Goal: Ask a question

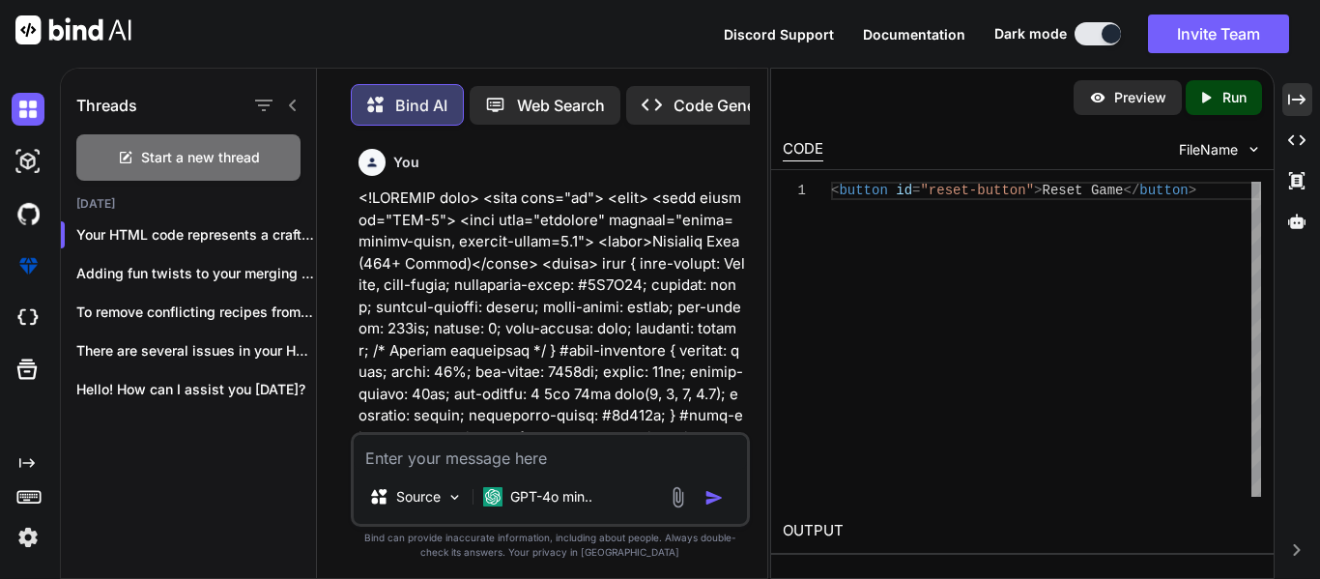
scroll to position [10801, 0]
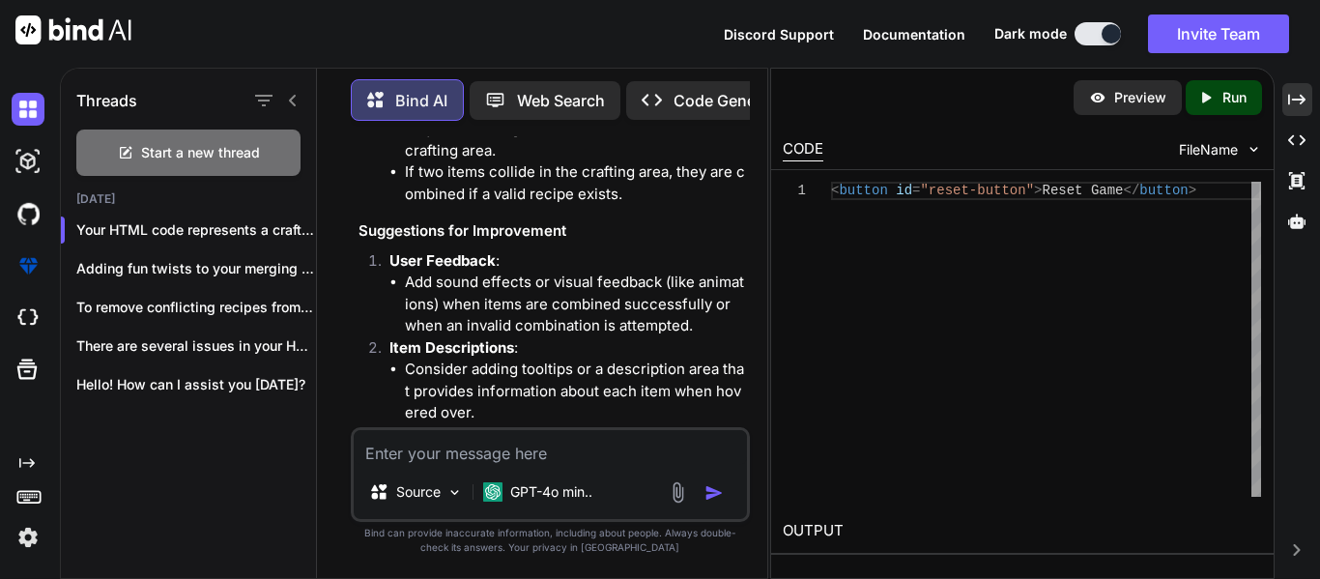
click at [626, 445] on textarea at bounding box center [550, 447] width 393 height 35
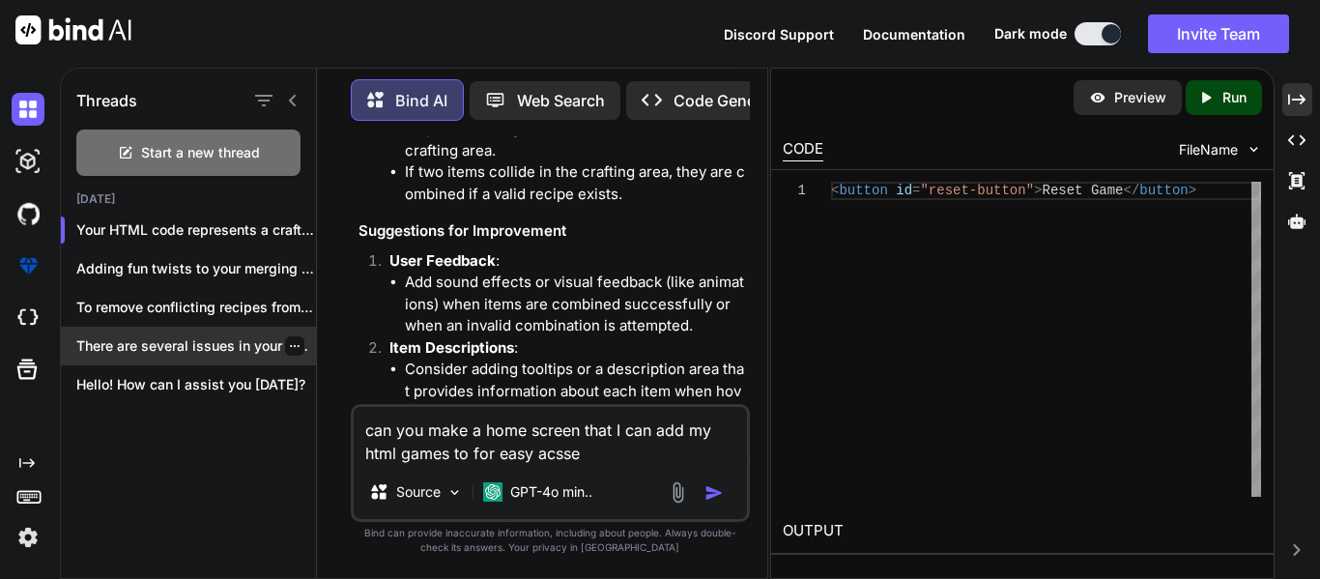
type textarea "can you make a home screen that I can add my html games to for easy acsses"
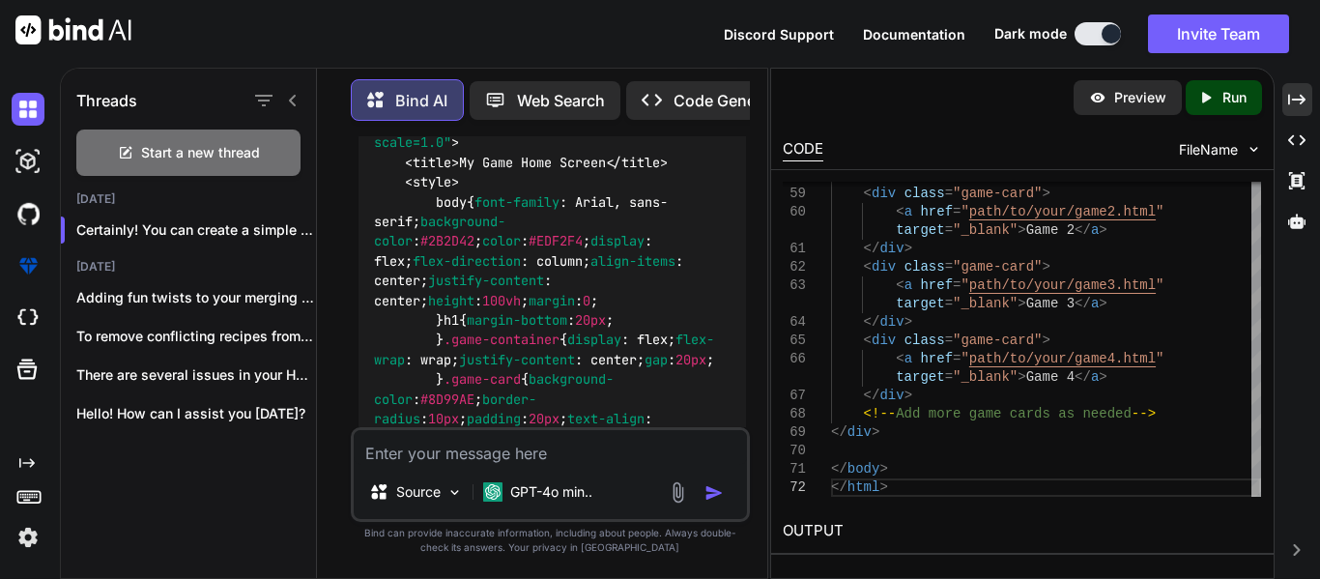
scroll to position [12797, 0]
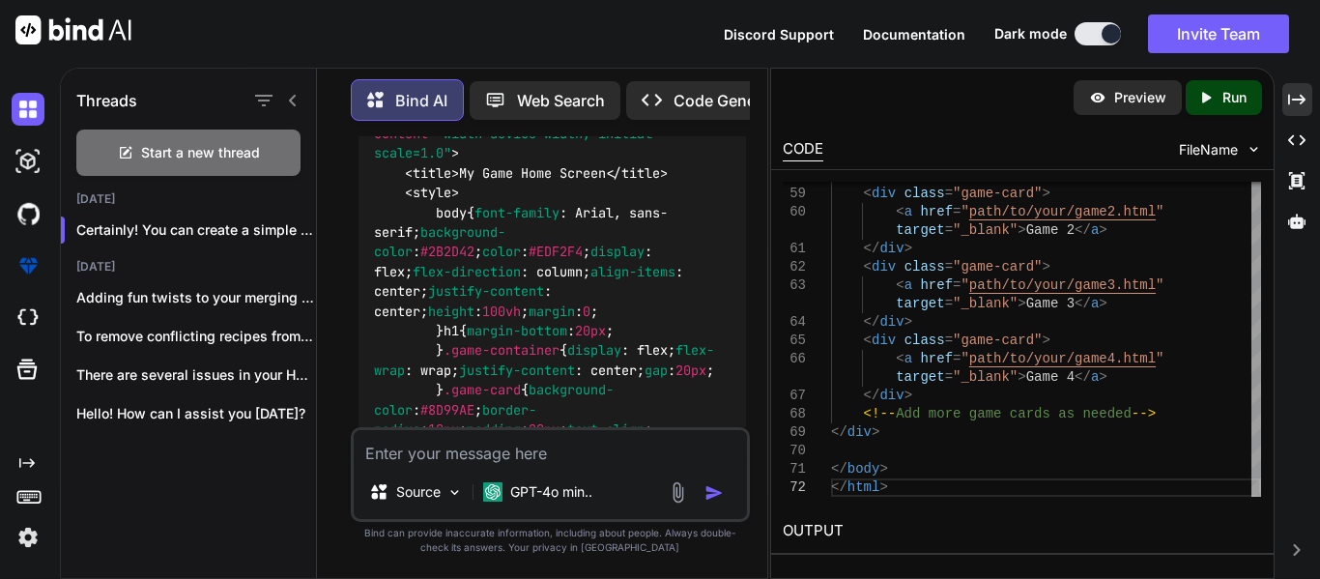
click at [424, 465] on div "Source GPT-4o min.." at bounding box center [550, 474] width 399 height 95
click at [425, 460] on textarea at bounding box center [550, 447] width 393 height 35
type textarea "w"
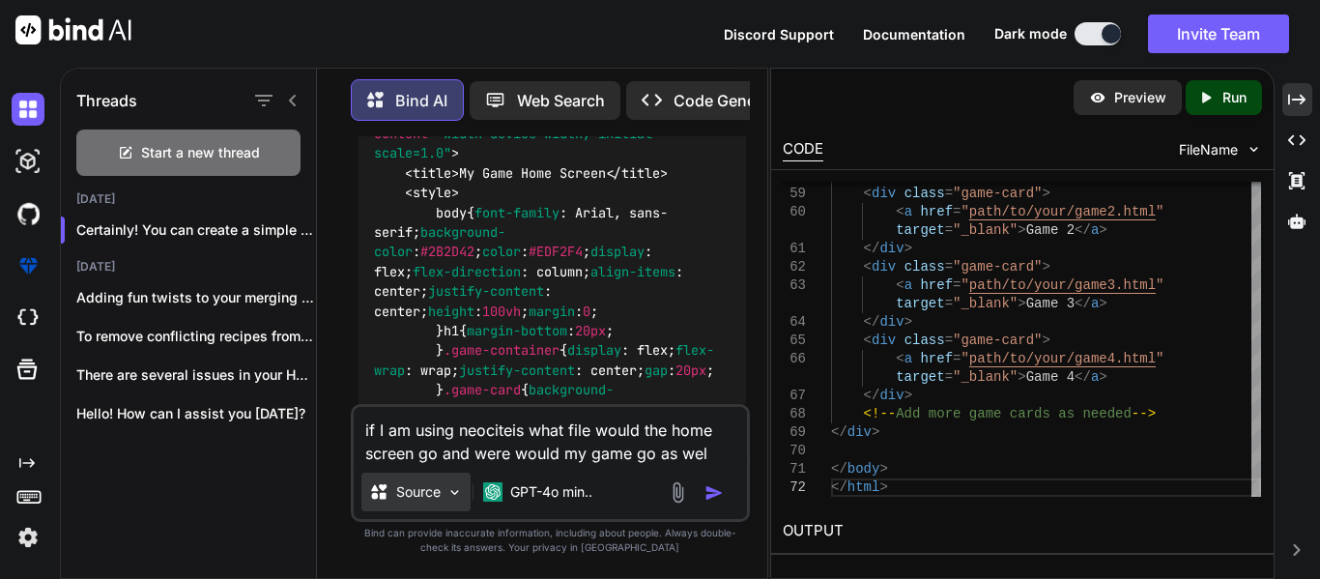
type textarea "if I am using neociteis what file would the home screen go and were would my ga…"
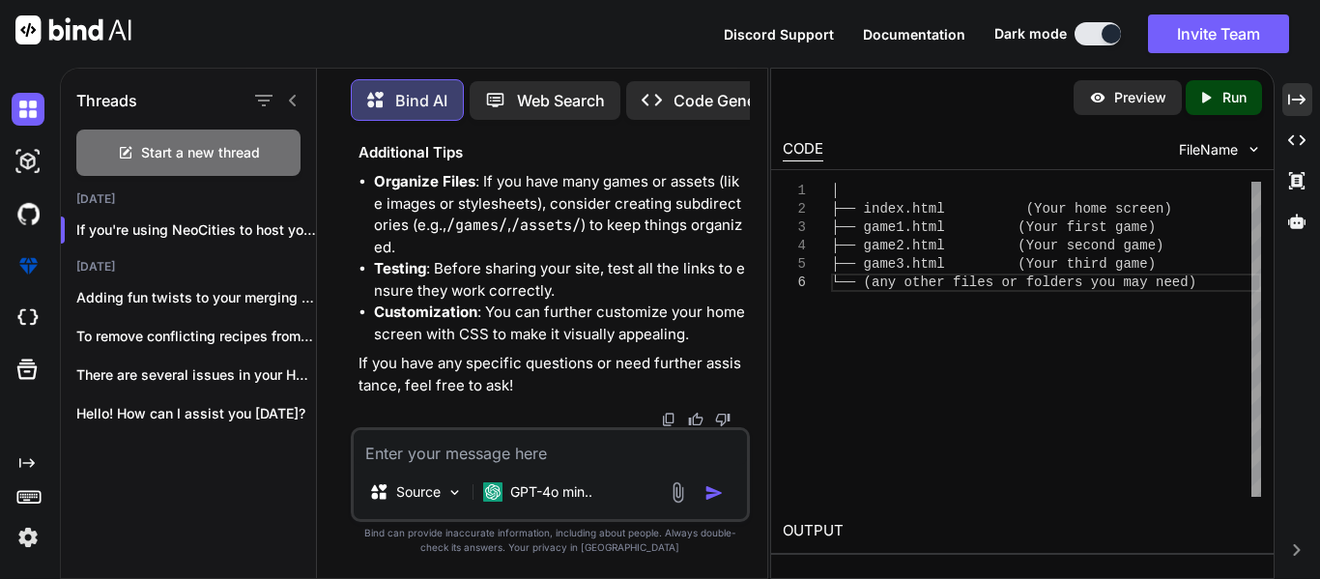
scroll to position [15859, 0]
drag, startPoint x: 594, startPoint y: 390, endPoint x: 406, endPoint y: 316, distance: 202.3
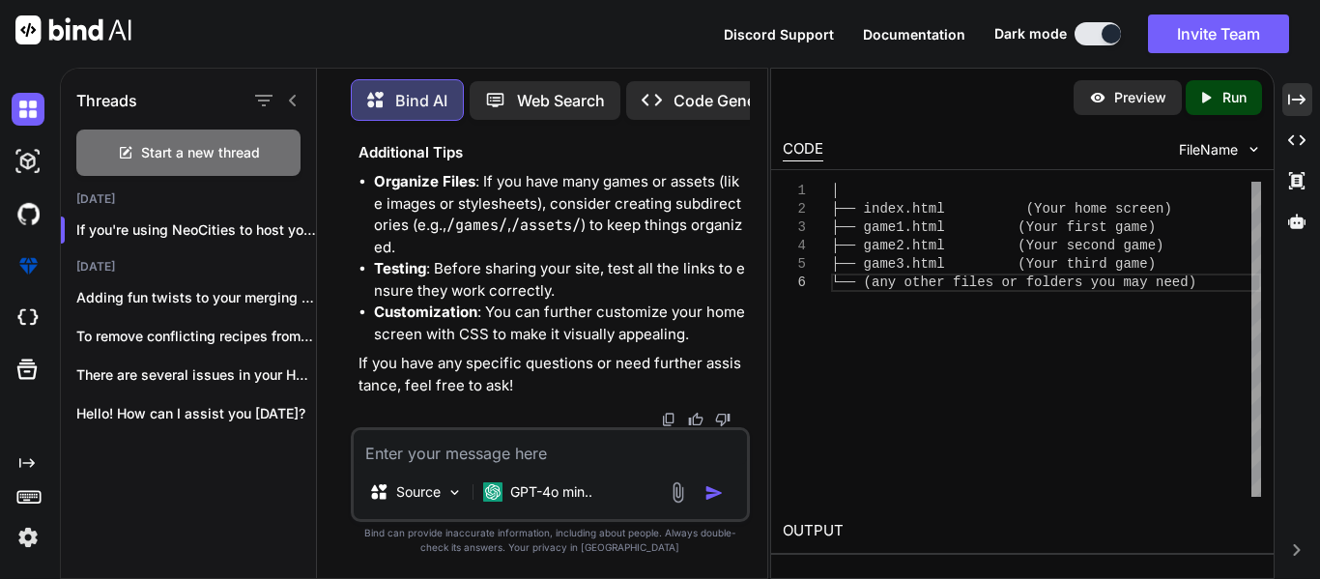
scroll to position [16215, 0]
click at [451, 432] on textarea at bounding box center [550, 447] width 393 height 35
type textarea "can you combine this with the home screen"
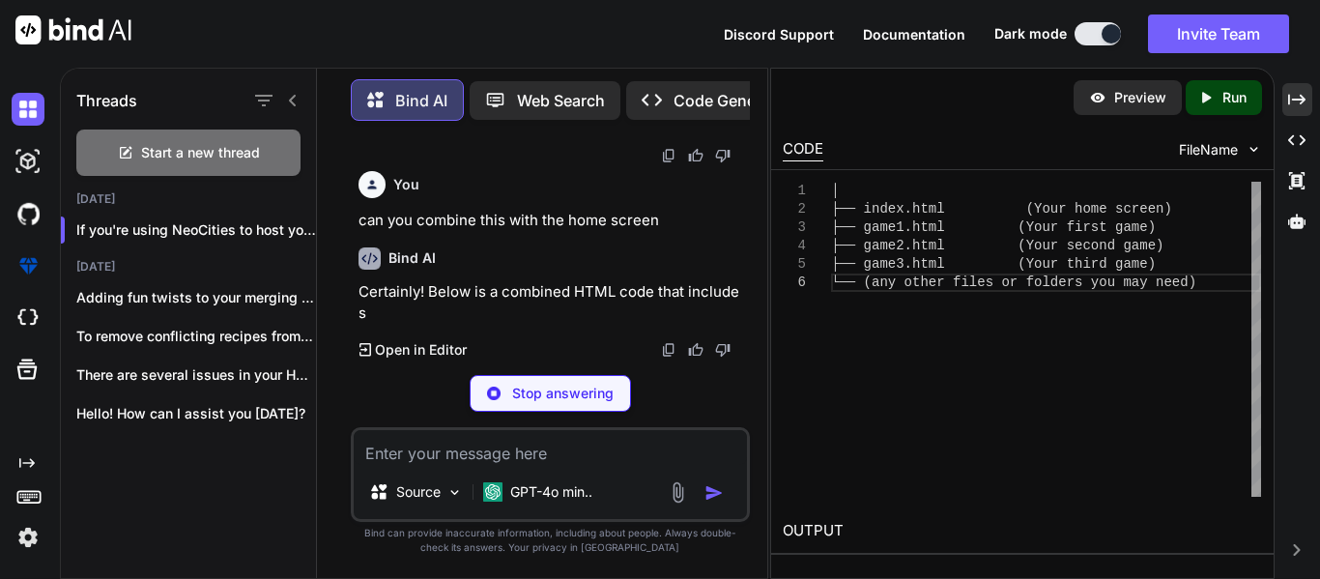
scroll to position [16539, 0]
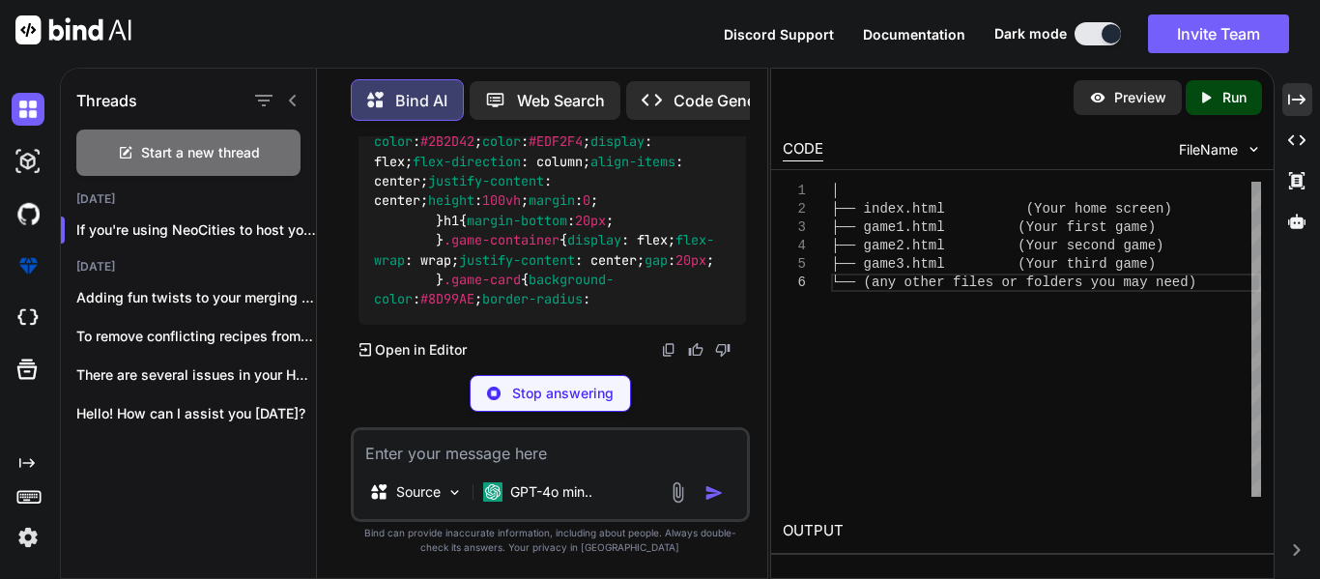
click at [642, 270] on div "<!DOCTYPE html > < html lang = "en" > < head > < meta charset = "UTF-8" > < met…" at bounding box center [553, 111] width 388 height 425
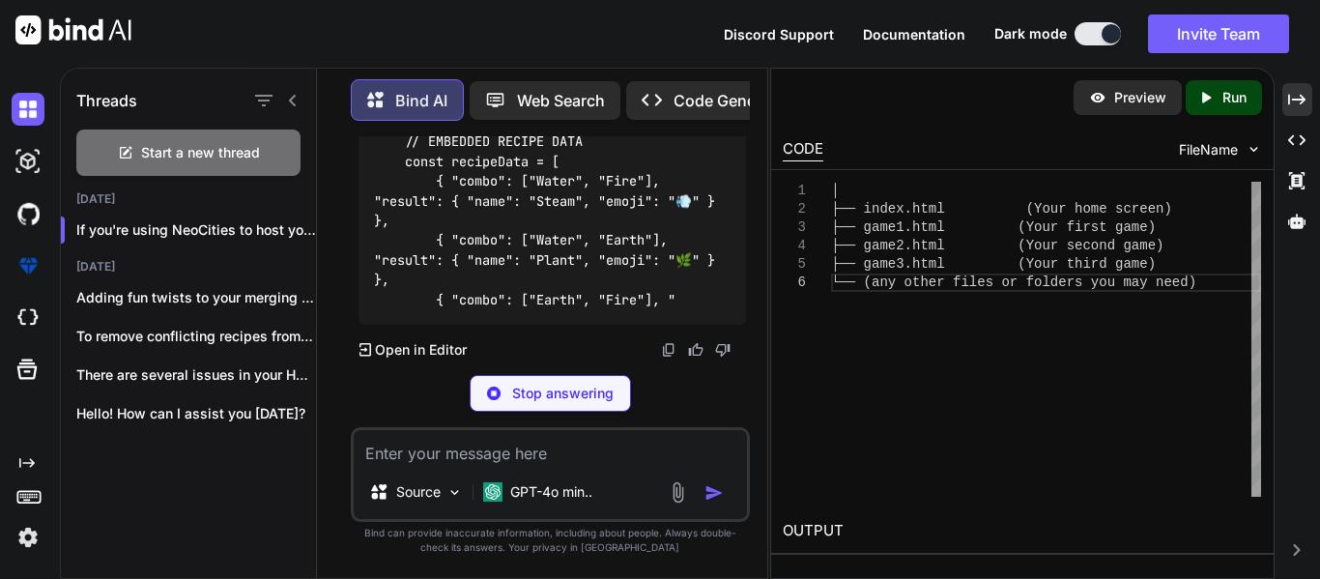
scroll to position [20204, 0]
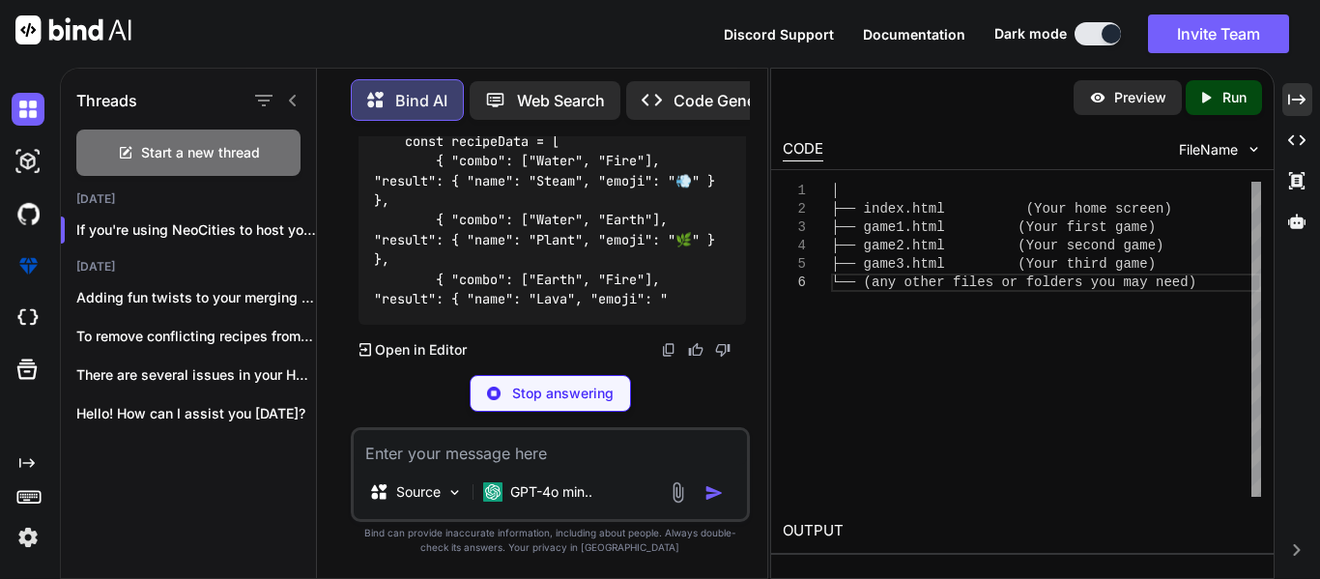
click at [581, 390] on p "Stop answering" at bounding box center [562, 393] width 101 height 19
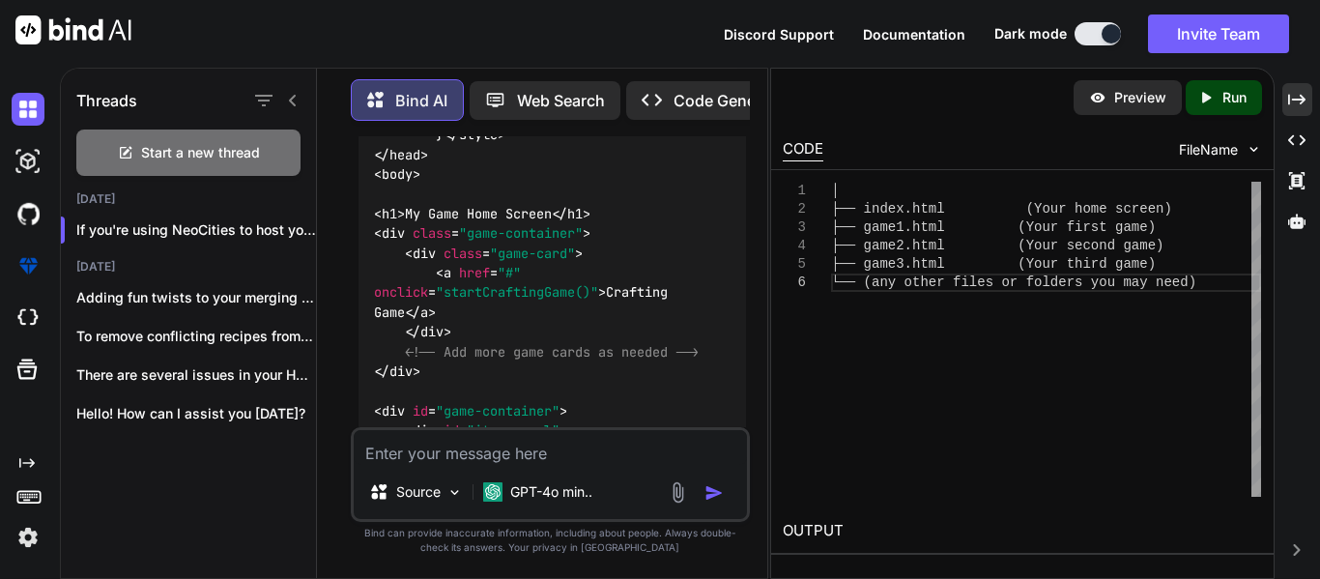
scroll to position [17360, 0]
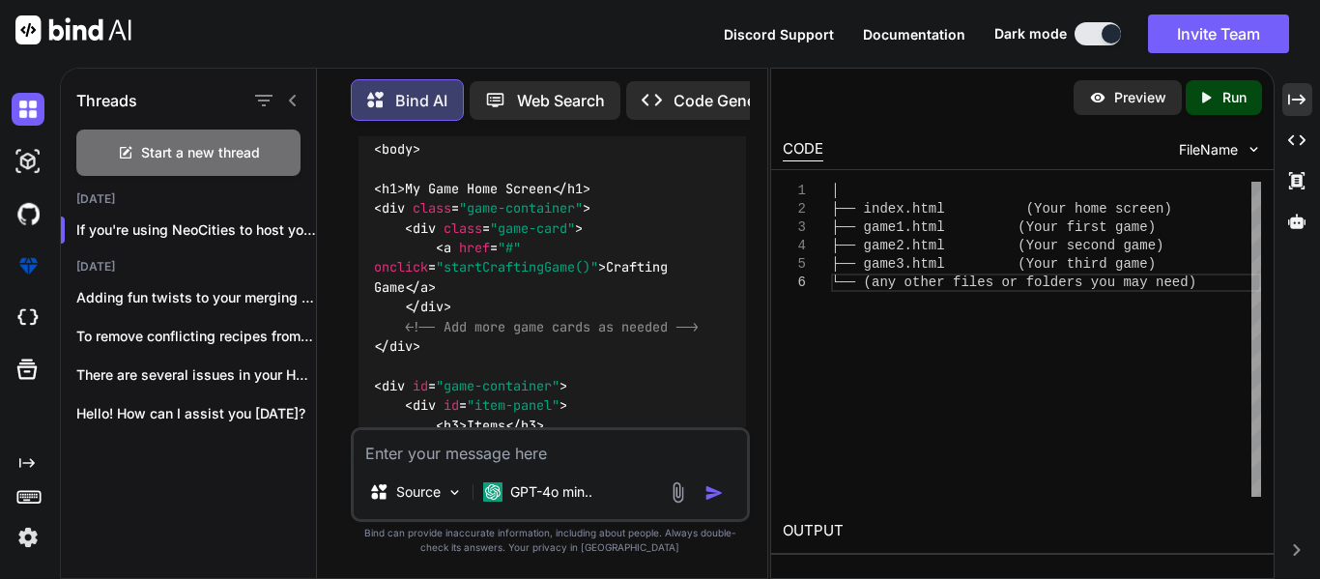
click at [557, 464] on textarea at bounding box center [550, 447] width 393 height 35
type textarea "no can you just make it play another html file"
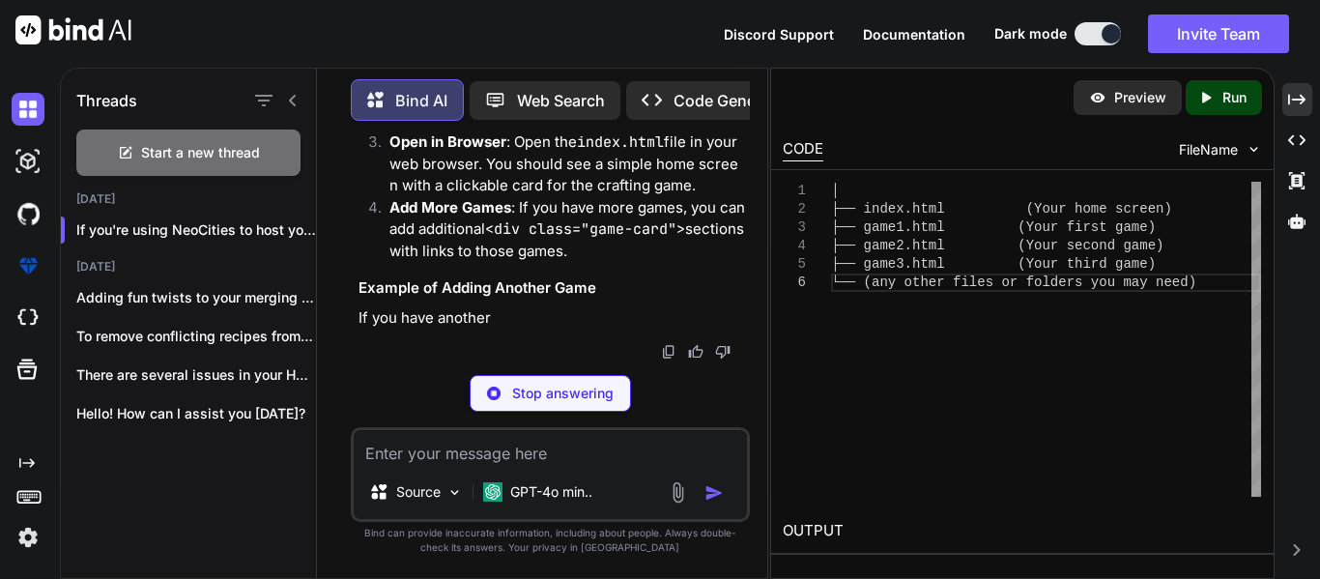
scroll to position [20708, 0]
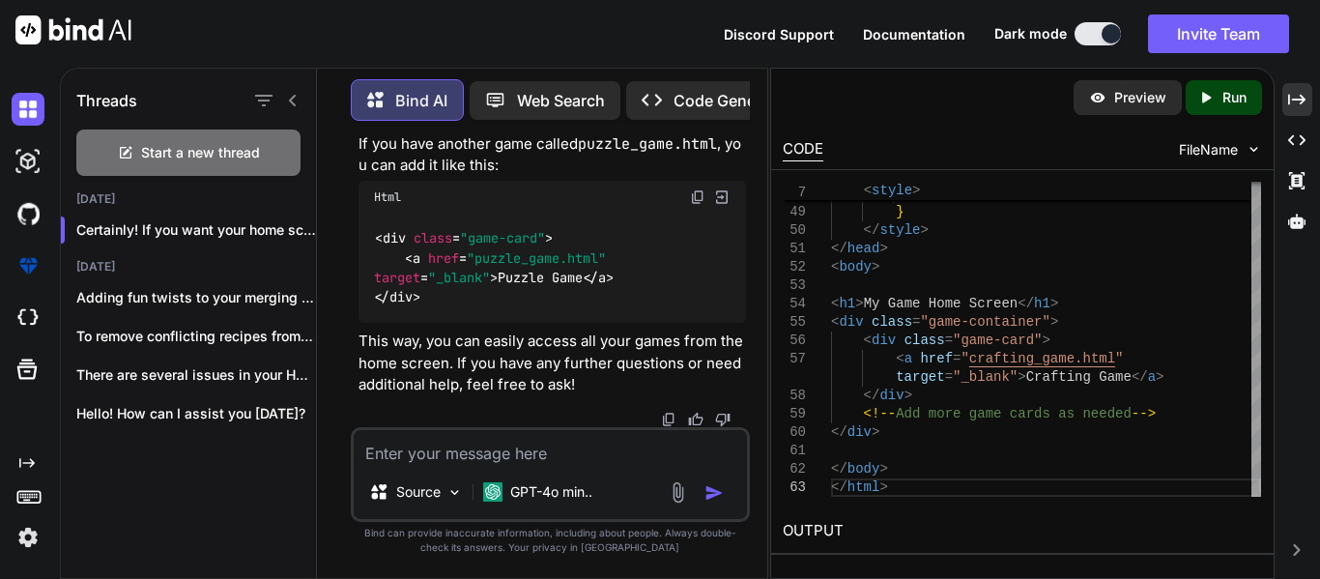
scroll to position [22102, 0]
drag, startPoint x: 405, startPoint y: 244, endPoint x: 425, endPoint y: 248, distance: 20.9
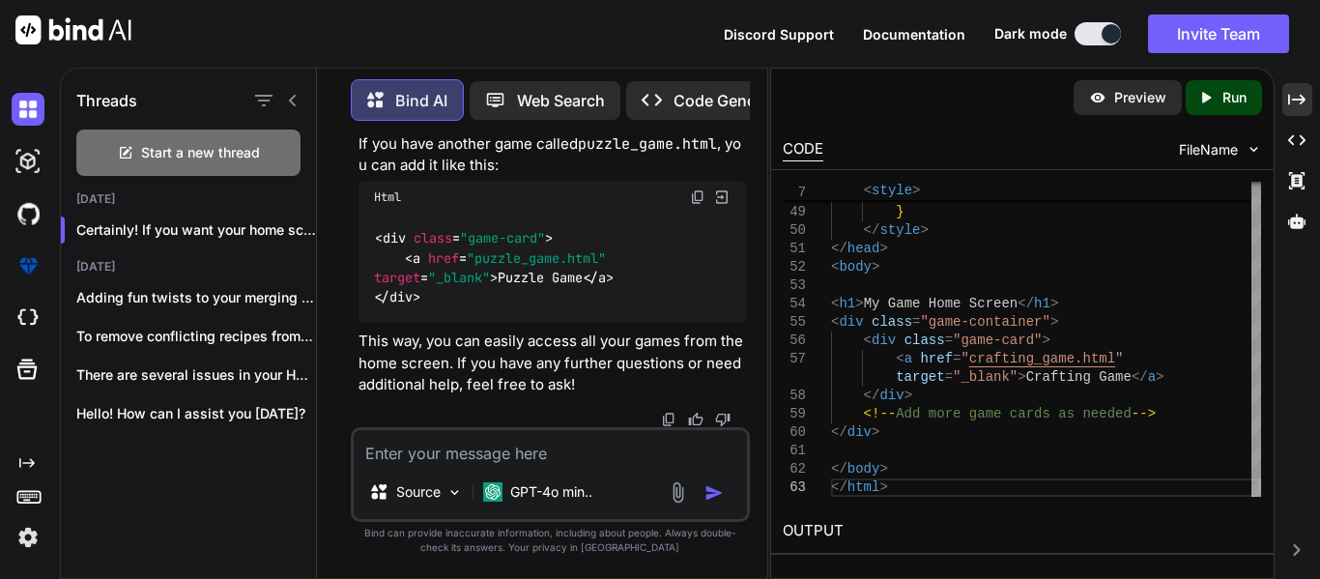
click at [412, 461] on textarea at bounding box center [550, 447] width 393 height 35
paste textarea "<!DOCTYPE html> <html lang="en"> <head> <meta charset="UTF-8"> <meta name="view…"
type textarea "did I do it right <!DOCTYPE html> <html lang="en"> <head> <meta charset="UTF-8"…"
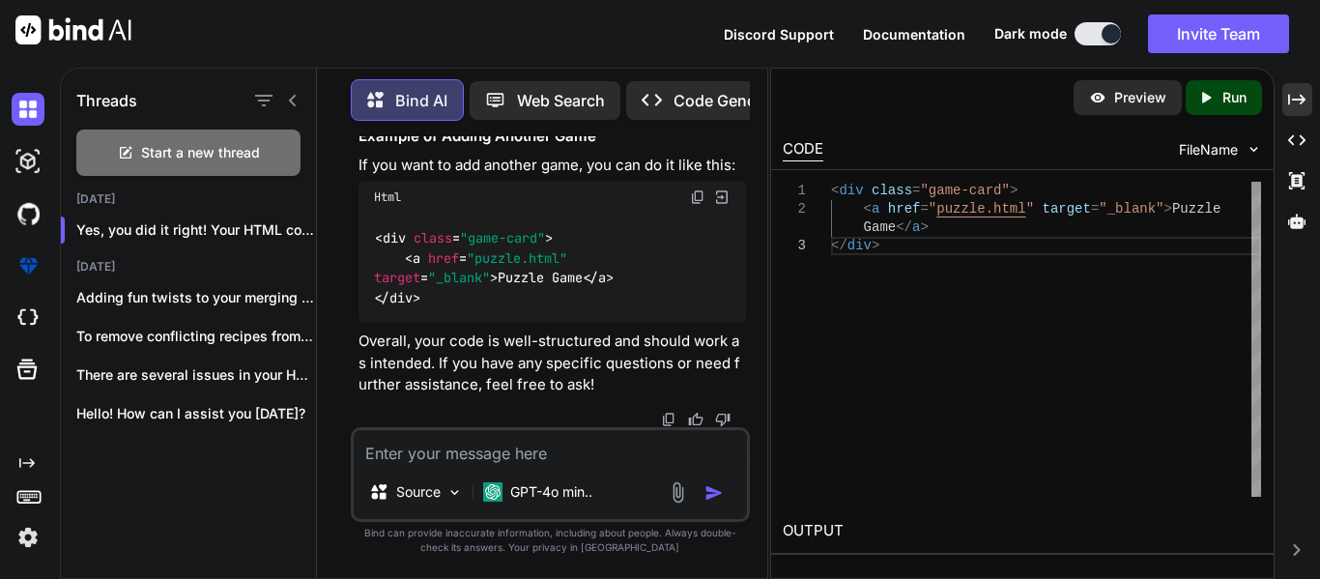
scroll to position [23976, 0]
click at [616, 183] on div "Html" at bounding box center [553, 197] width 388 height 33
click at [440, 455] on textarea at bounding box center [550, 447] width 393 height 35
type textarea "can you rwrite my code"
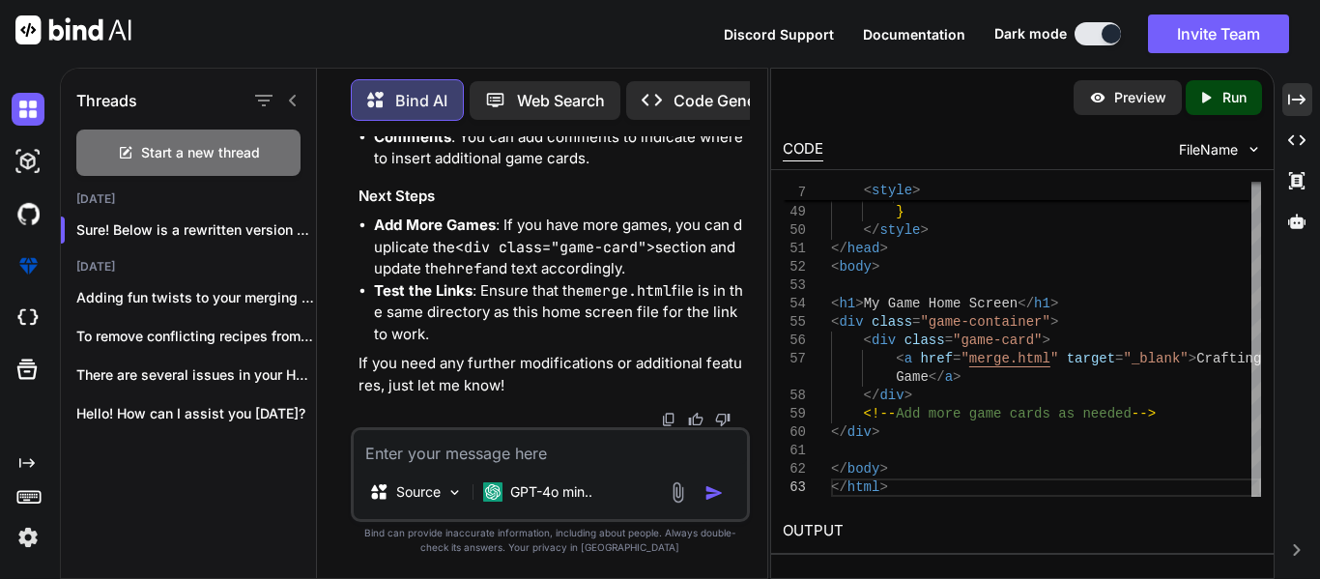
scroll to position [24371, 0]
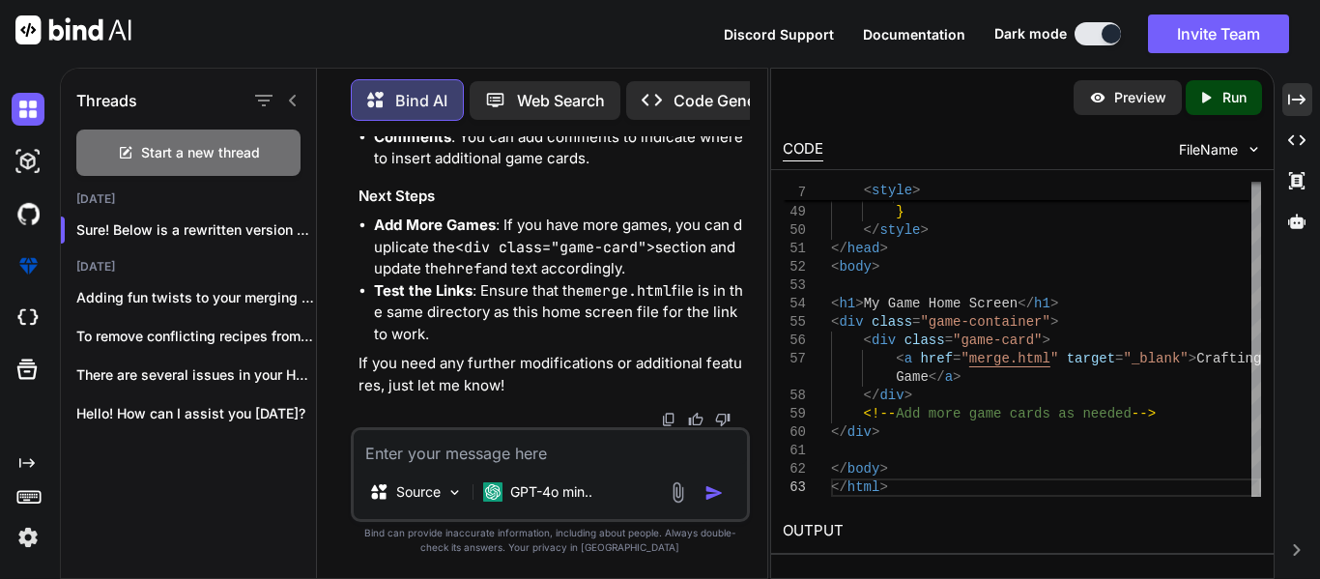
click at [506, 455] on textarea at bounding box center [550, 447] width 393 height 35
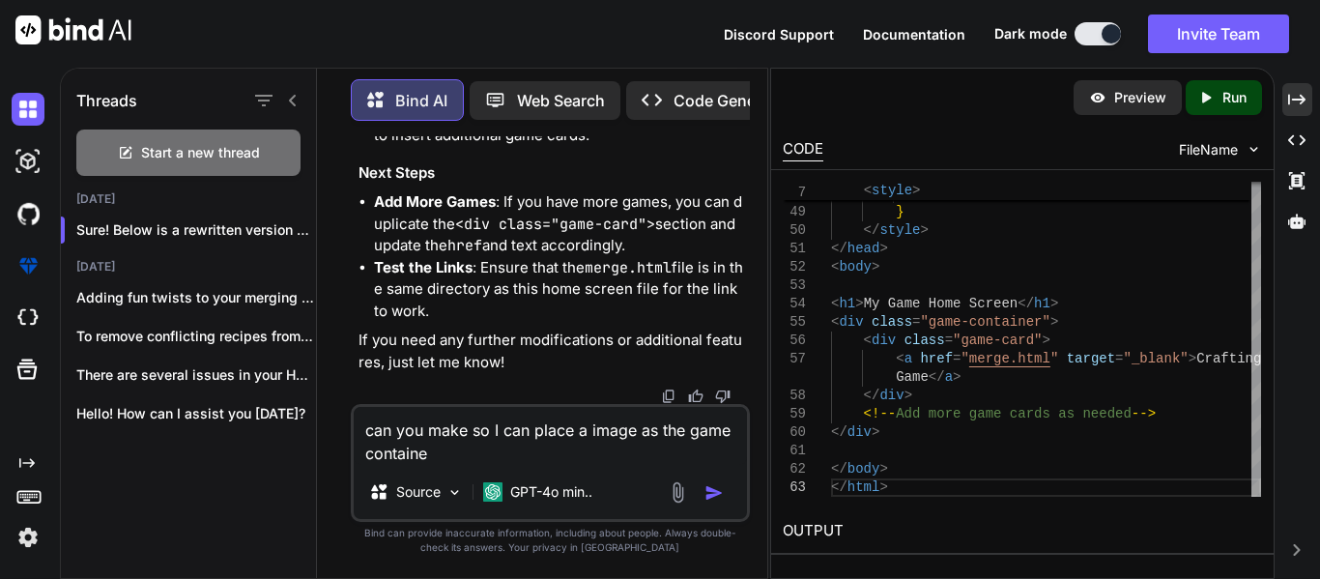
type textarea "can you make so I can place a image as the game container"
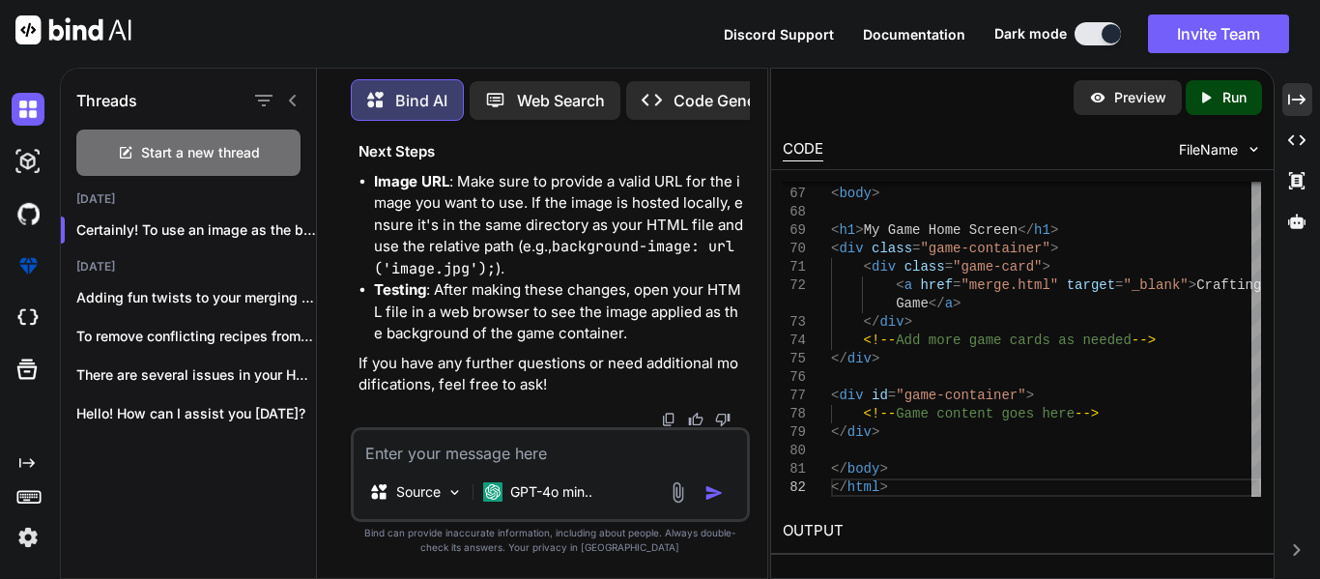
scroll to position [26547, 0]
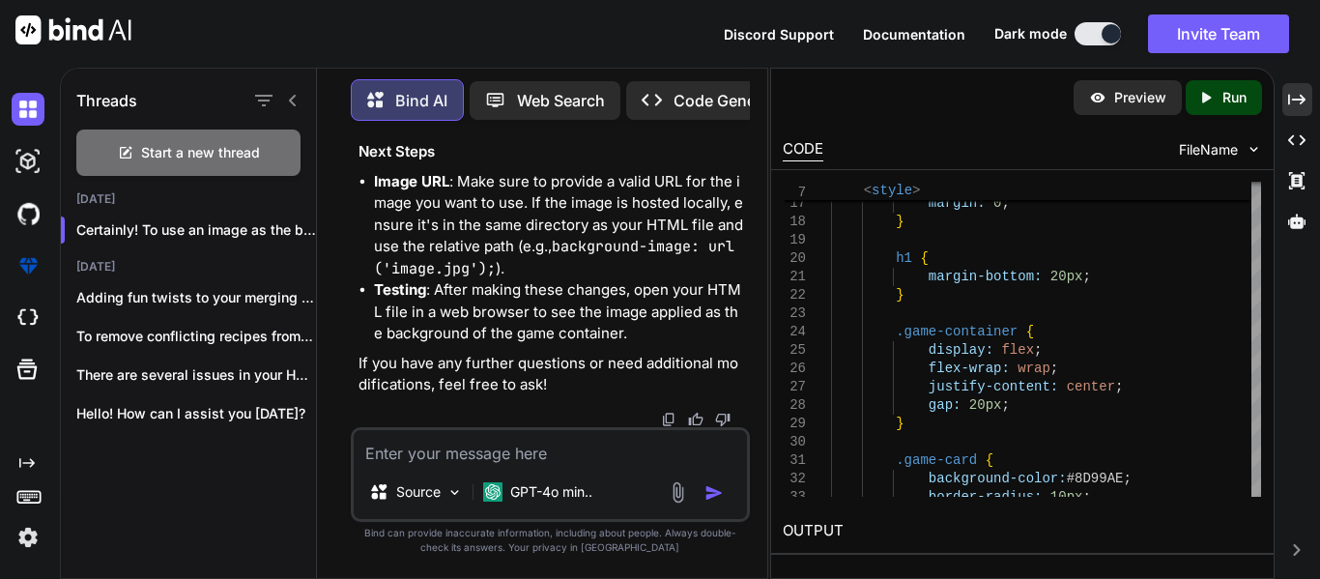
scroll to position [28754, 0]
click at [198, 132] on div "Start a new thread" at bounding box center [188, 153] width 224 height 46
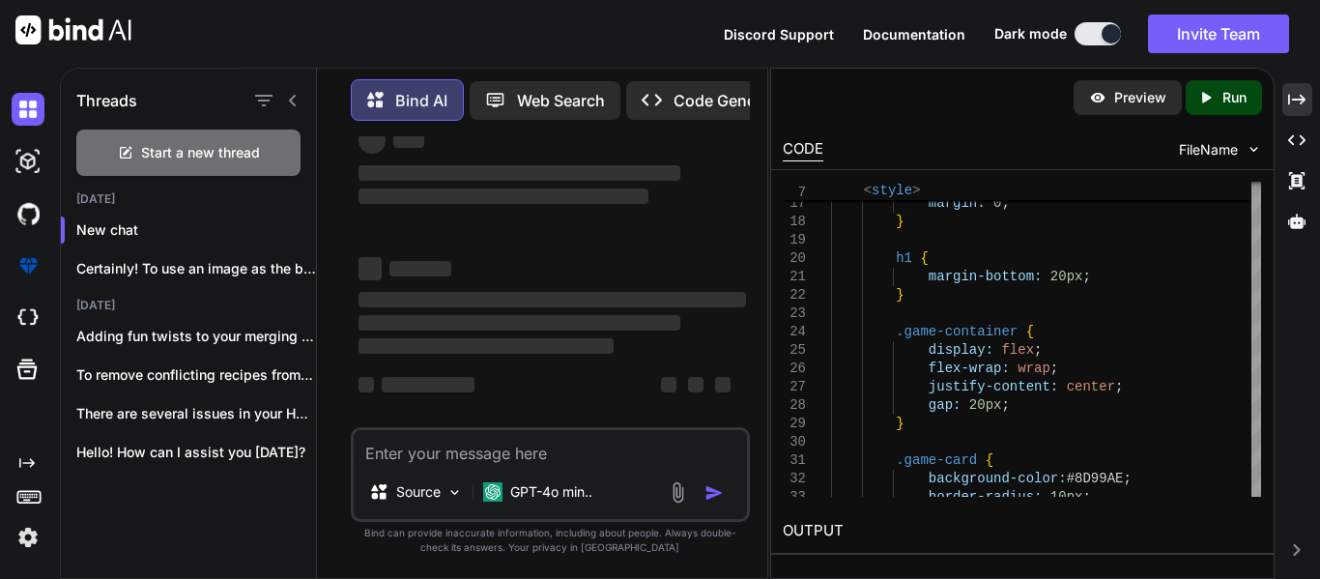
click at [444, 430] on textarea at bounding box center [550, 447] width 393 height 35
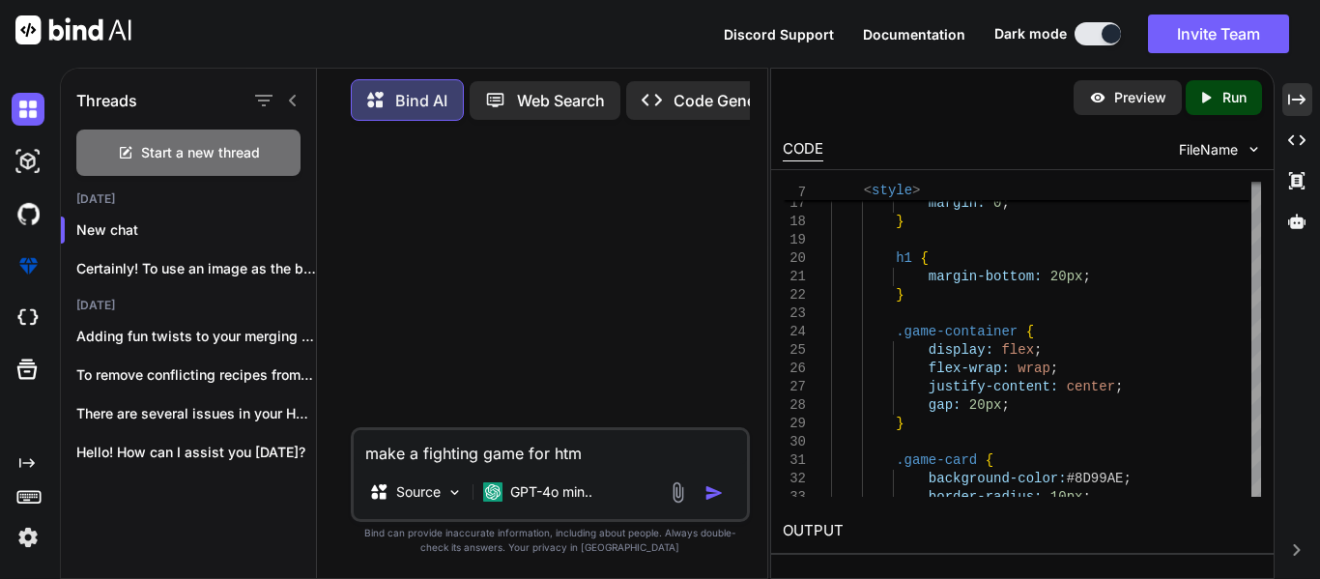
type textarea "make a fighting game for html"
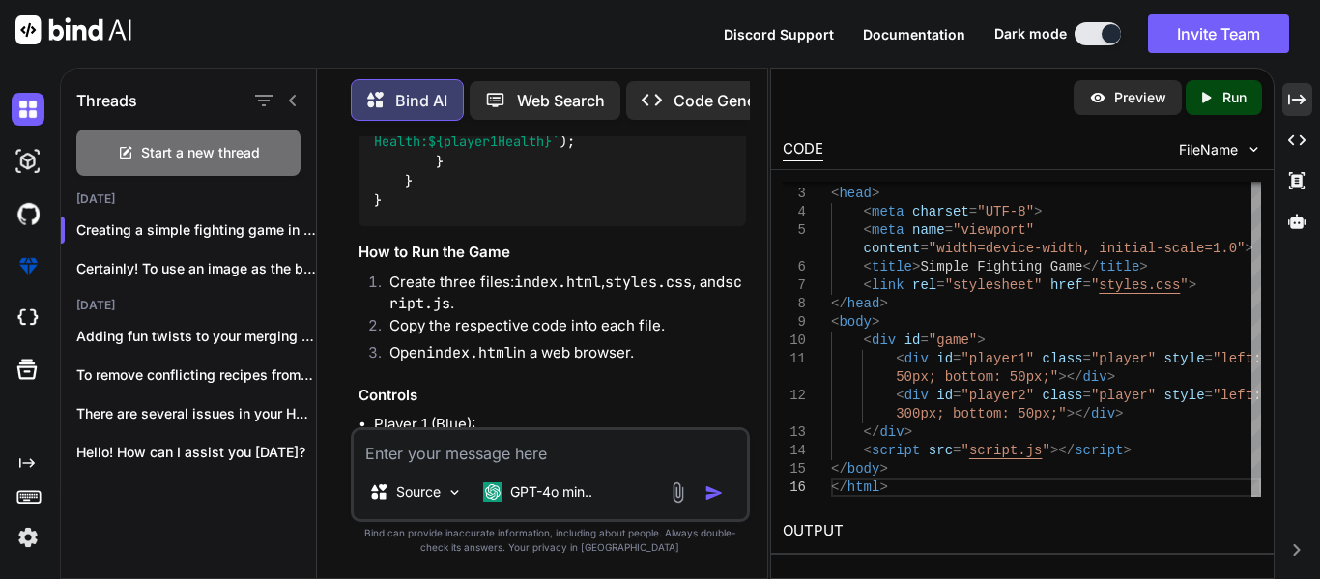
scroll to position [1988, 0]
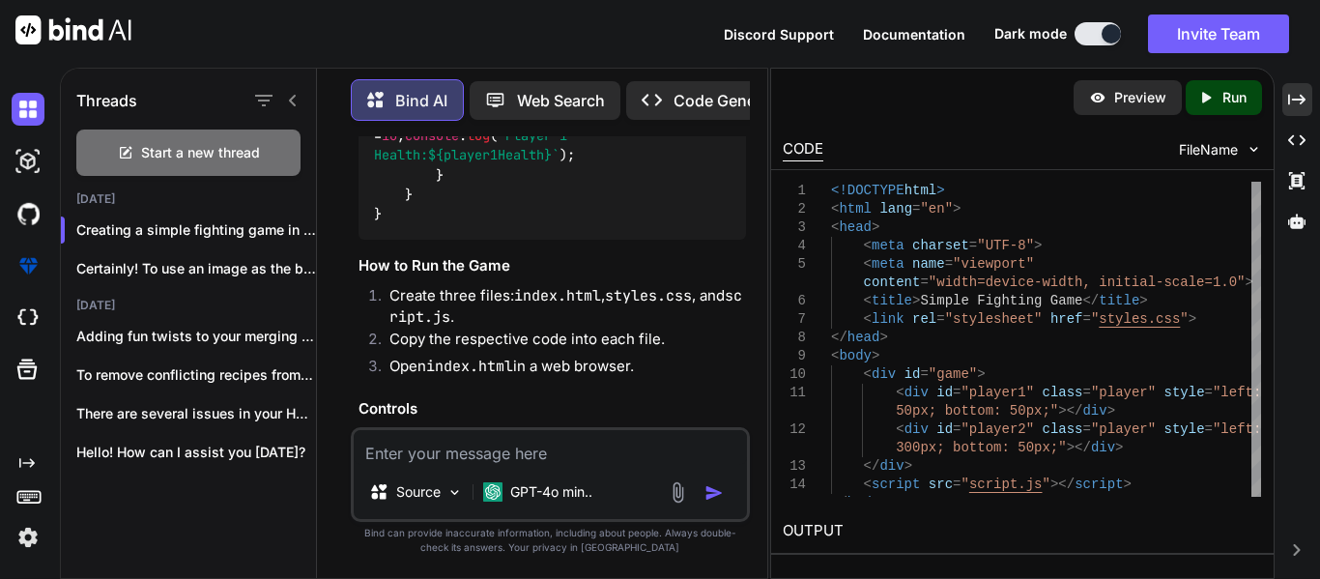
click at [556, 455] on textarea at bounding box center [550, 447] width 393 height 35
type textarea "make one code"
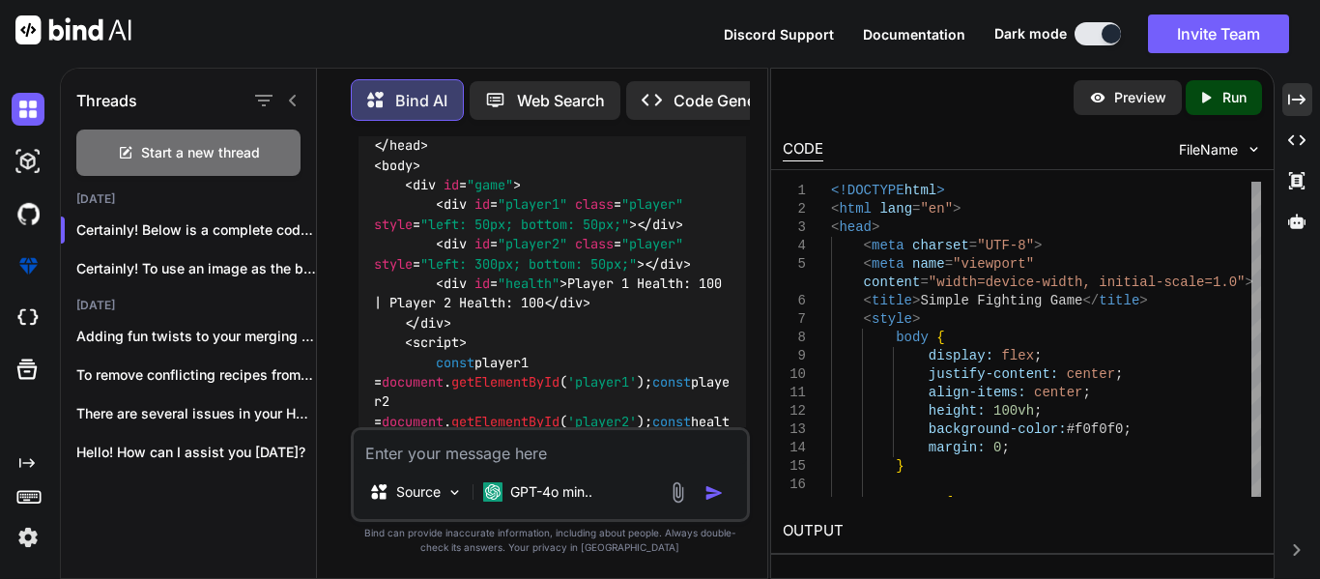
scroll to position [3553, 0]
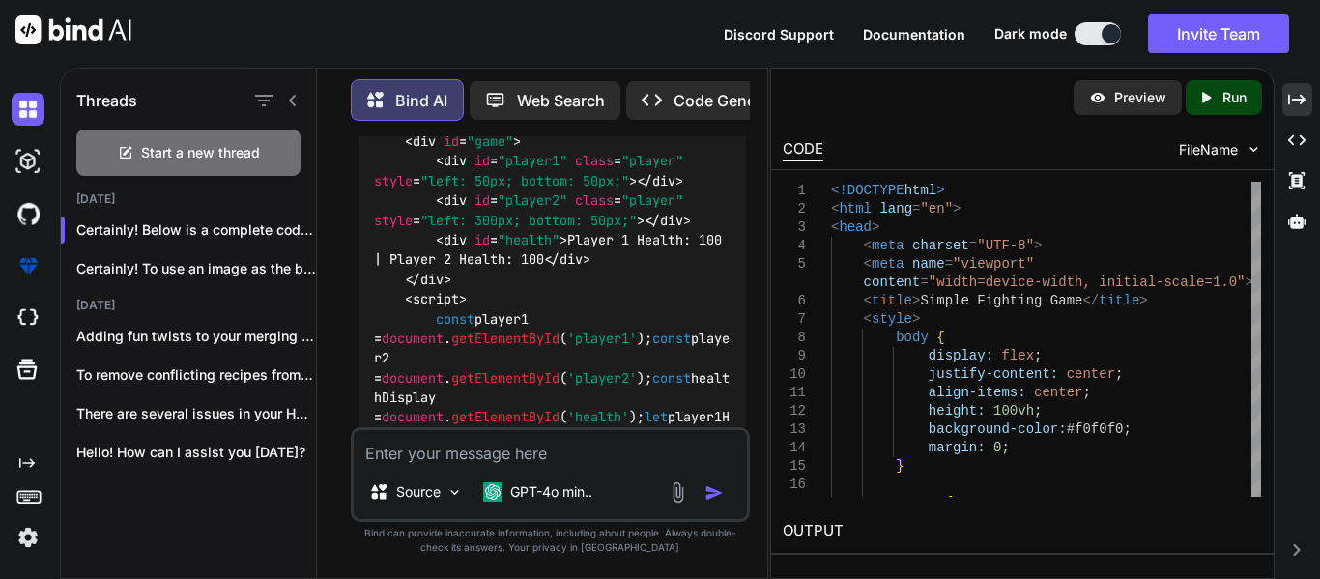
click at [289, 227] on icon "button" at bounding box center [295, 230] width 12 height 12
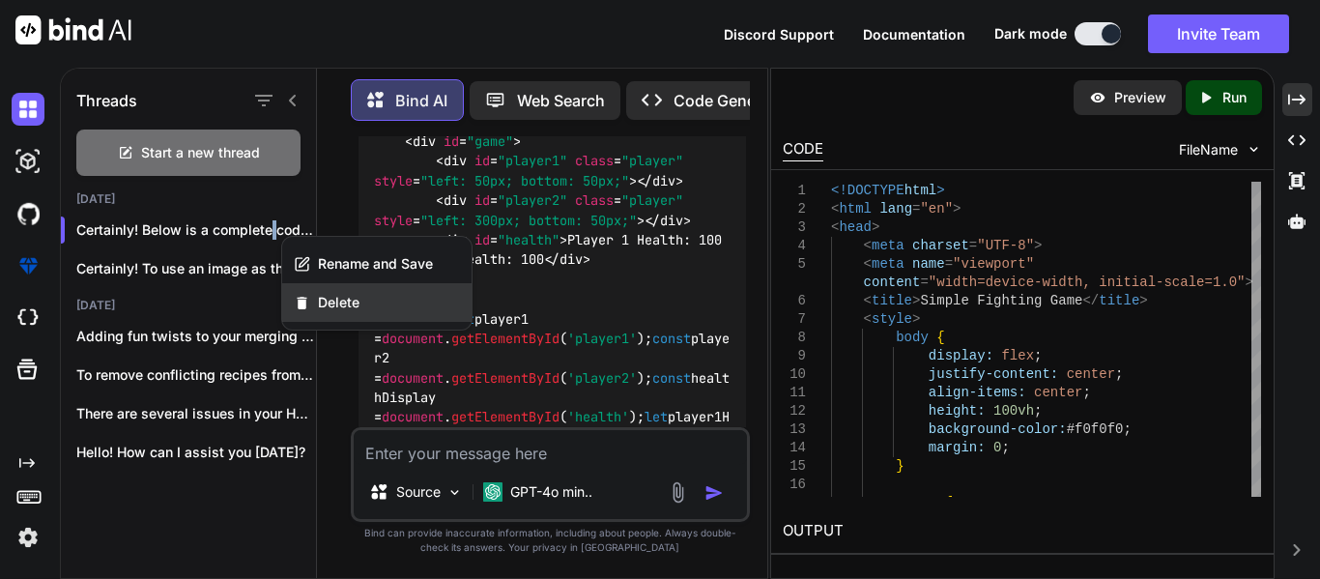
click at [350, 312] on div "Delete" at bounding box center [376, 302] width 189 height 39
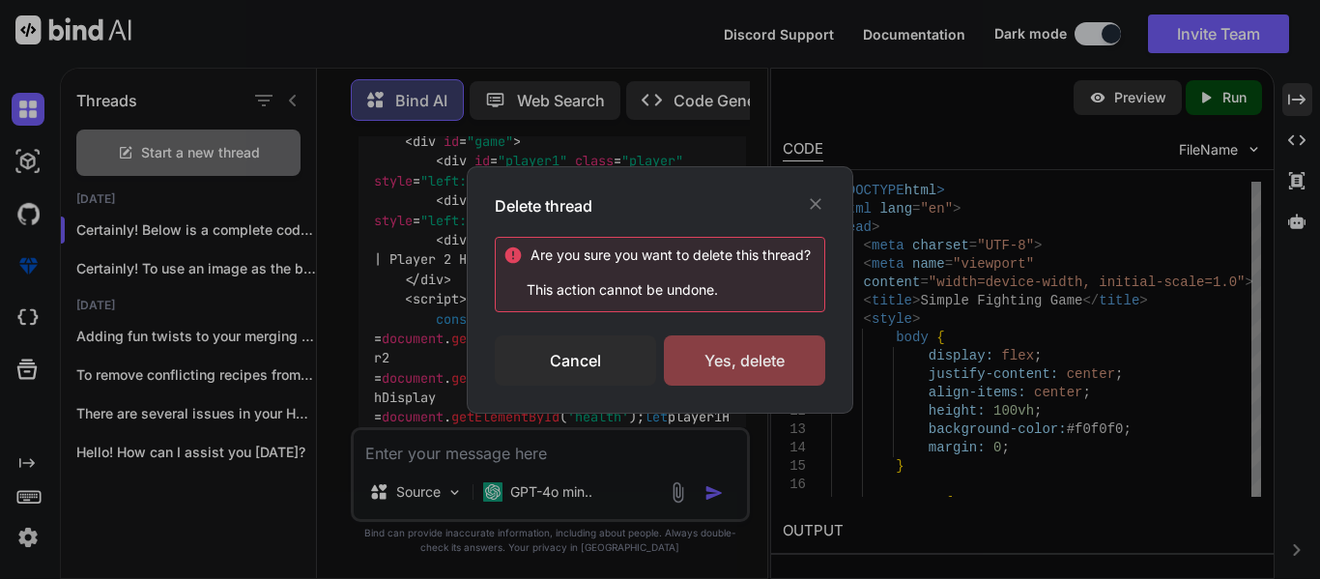
click at [702, 376] on div "Yes, delete" at bounding box center [744, 360] width 161 height 50
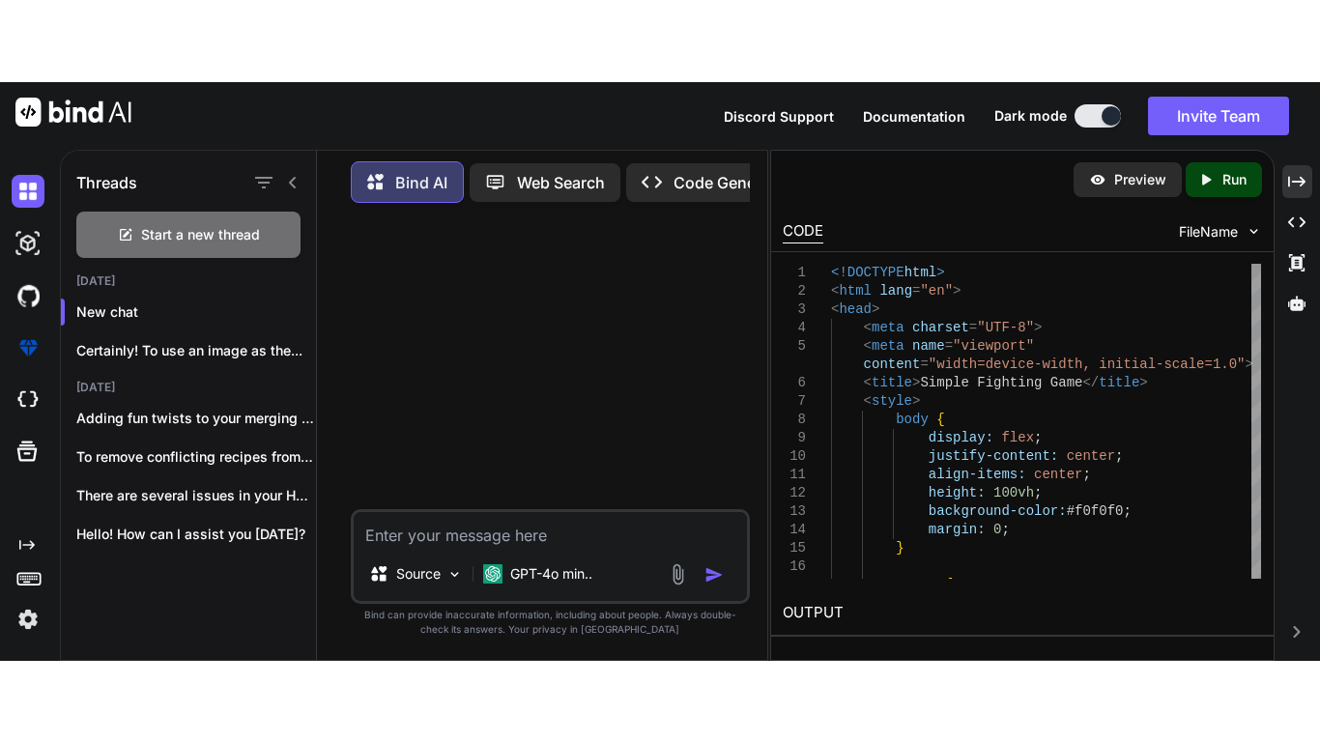
scroll to position [0, 0]
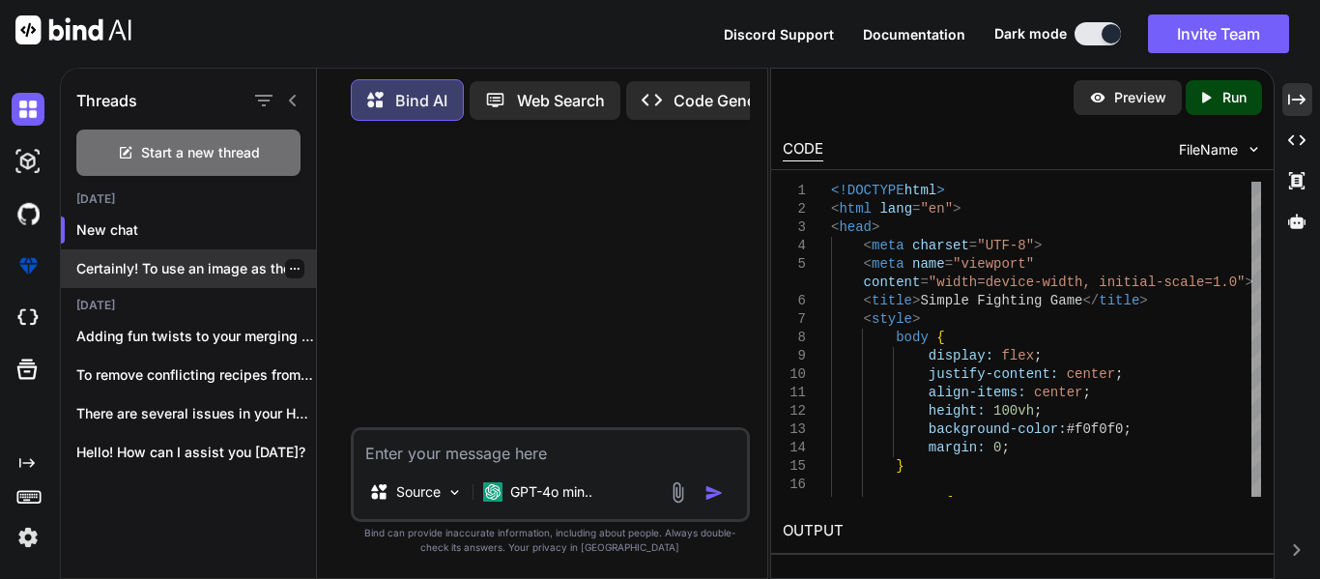
click at [167, 269] on p "Certainly! To use an image as the..." at bounding box center [196, 268] width 240 height 19
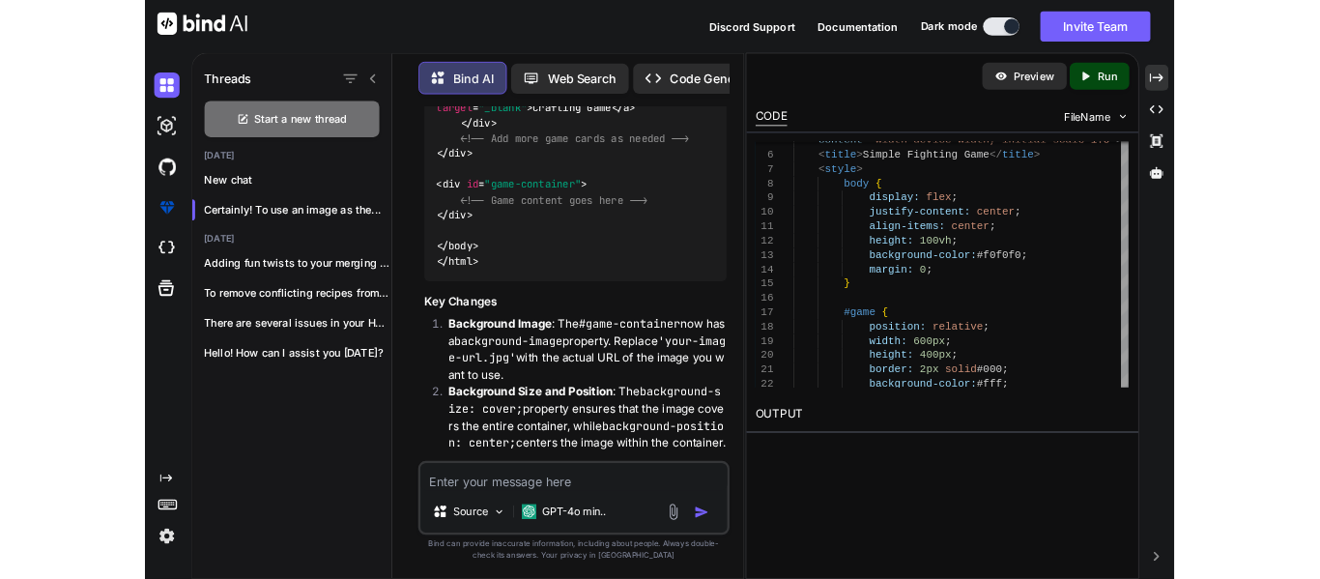
scroll to position [9298, 0]
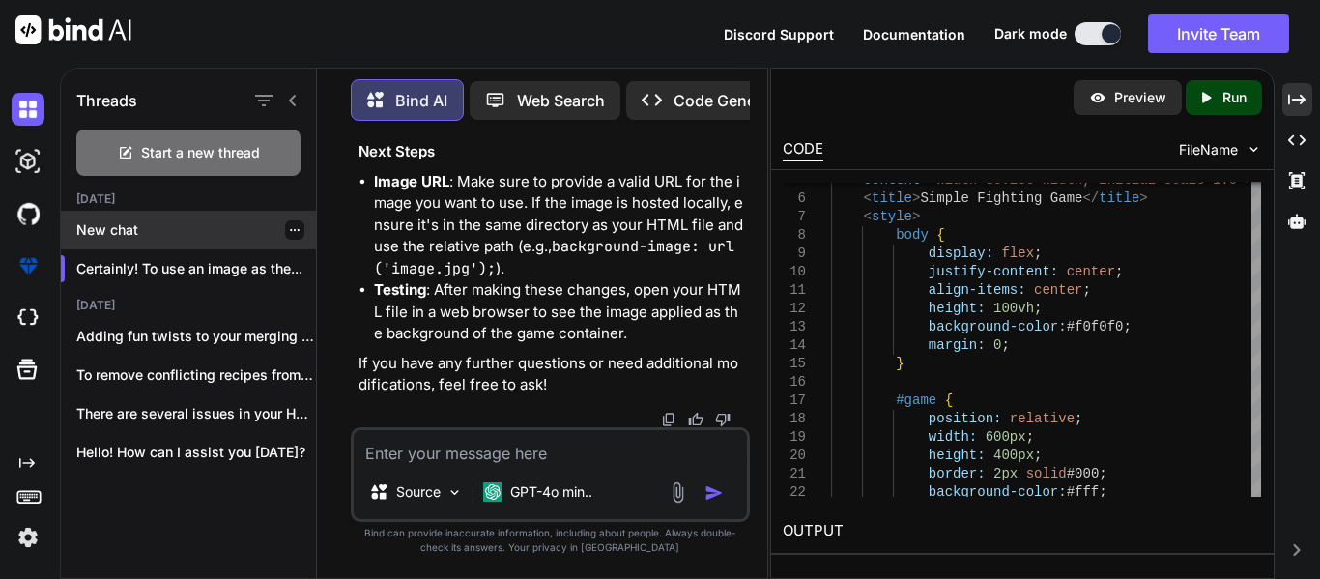
click at [171, 235] on div "New chat" at bounding box center [188, 230] width 255 height 39
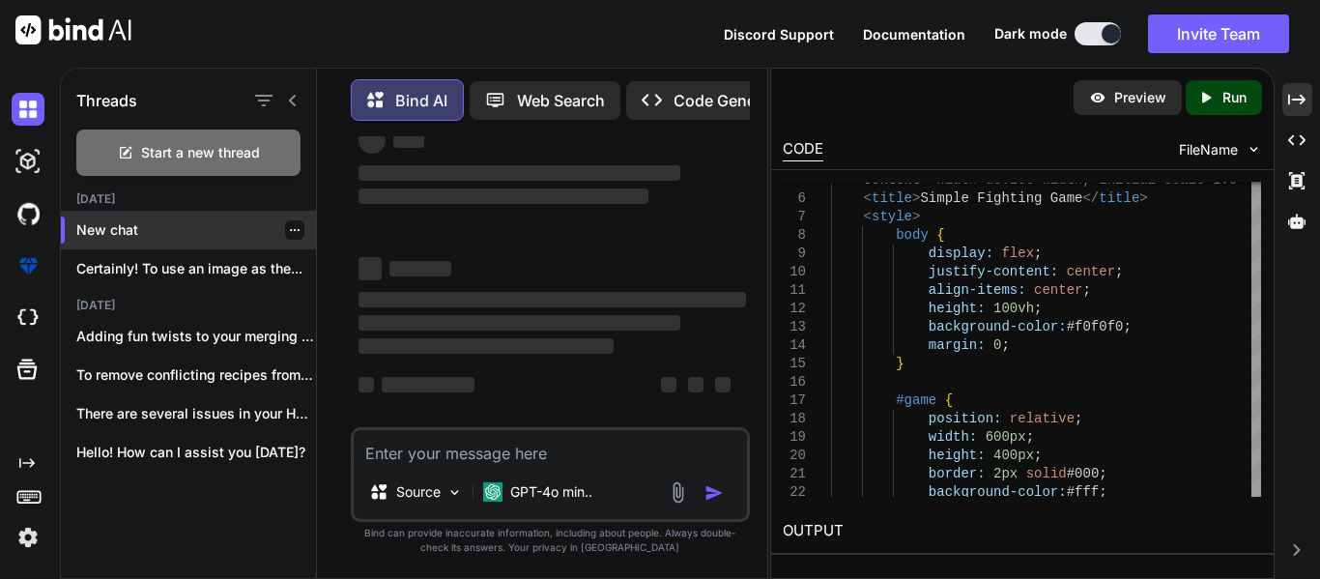
scroll to position [51, 0]
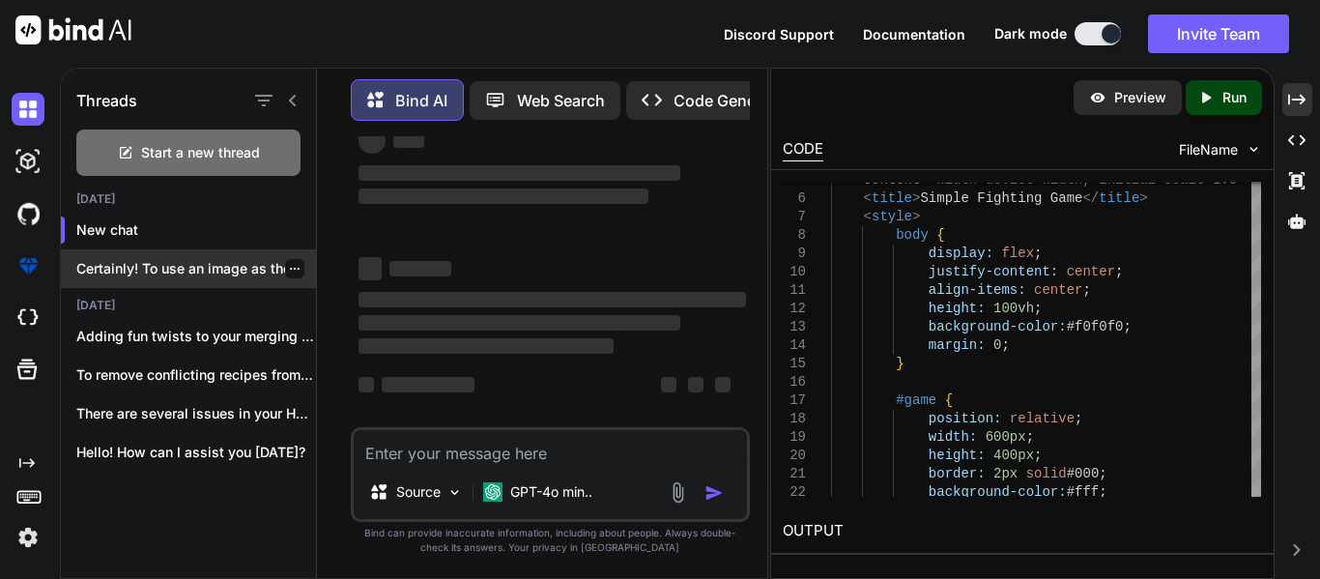
click at [136, 259] on p "Certainly! To use an image as the..." at bounding box center [196, 268] width 240 height 19
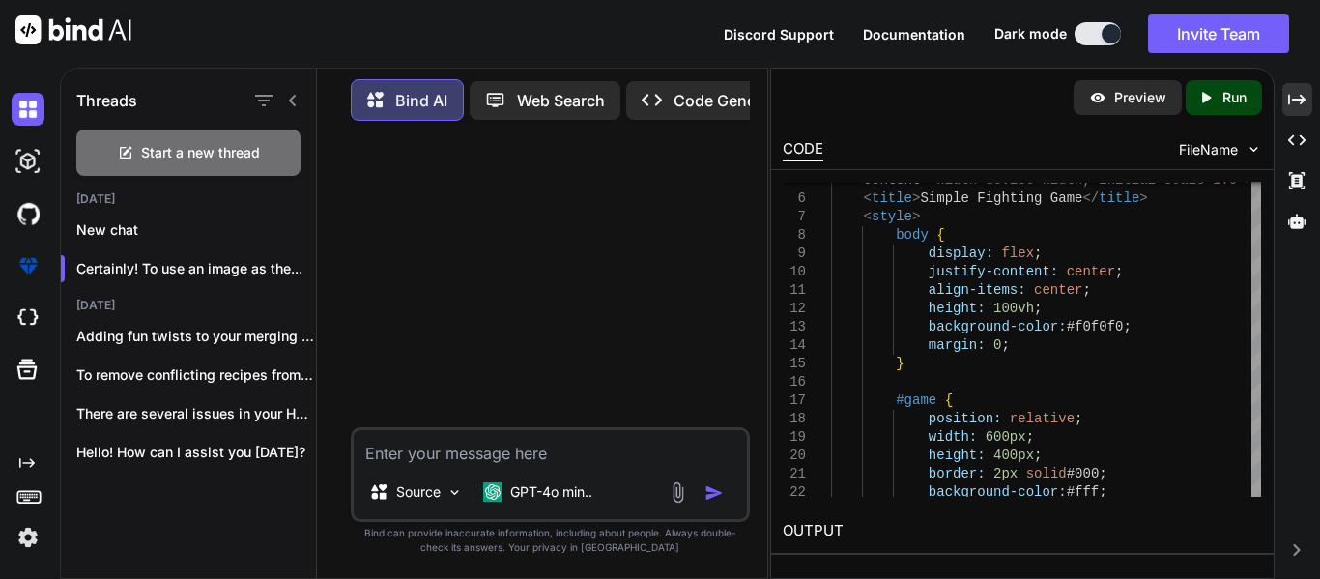
scroll to position [0, 0]
click at [220, 221] on p "New chat" at bounding box center [196, 229] width 240 height 19
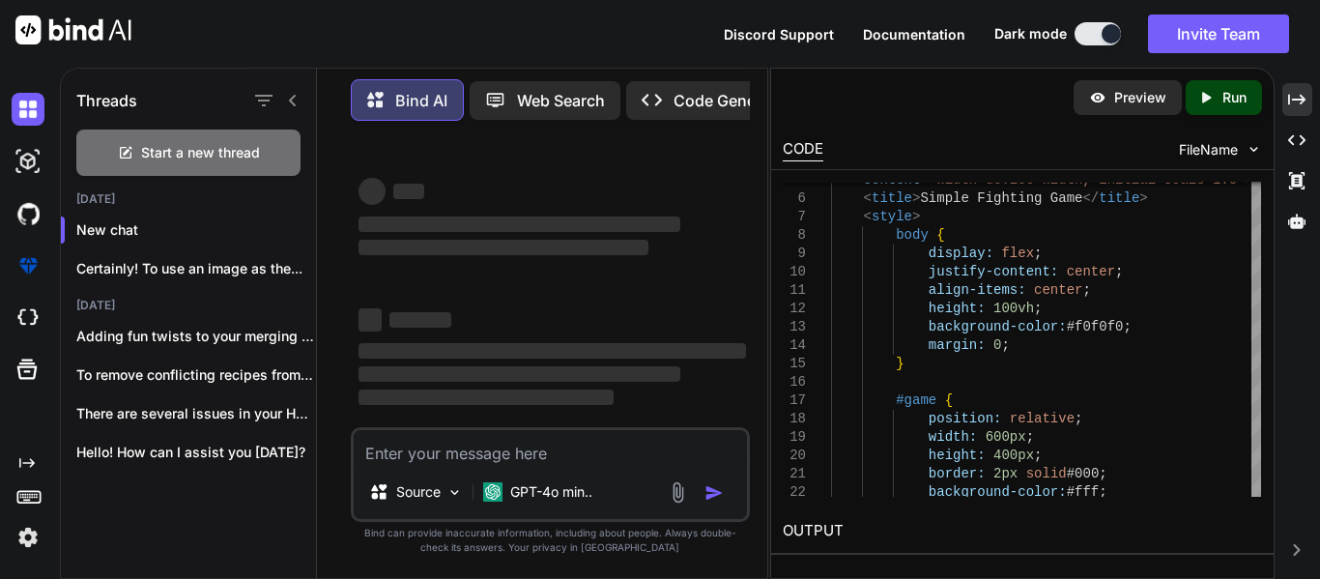
click at [449, 430] on textarea at bounding box center [550, 447] width 393 height 35
paste textarea "<!DOCTYPE html> <html lang="en"> <head> <meta charset="UTF-8"> <meta name="view…"
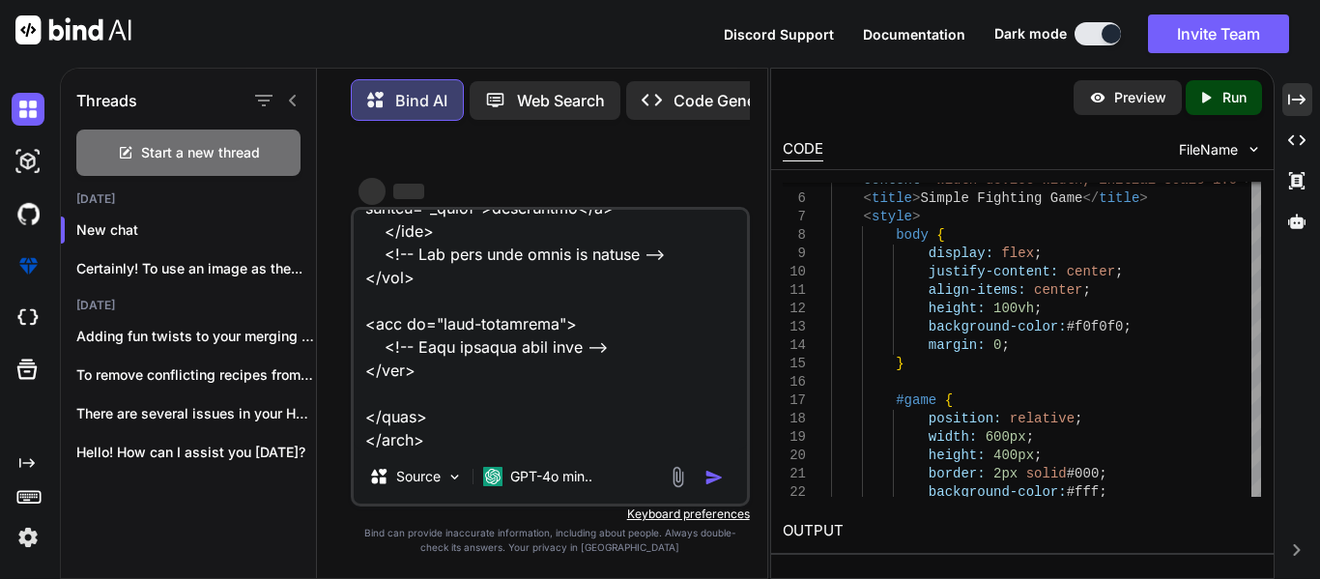
scroll to position [1881, 0]
type textarea "make this UI better <!DOCTYPE html> <html lang="en"> <head> <meta charset="UTF-…"
click at [718, 489] on div "Source GPT-4o min.." at bounding box center [550, 480] width 393 height 46
click at [530, 167] on div "‌ ‌ ‌ ‌ ‌ ‌ ‌ ‌ ‌ ‌ ‌ ‌ ‌ ‌" at bounding box center [553, 322] width 388 height 311
click at [711, 486] on img "button" at bounding box center [714, 477] width 19 height 19
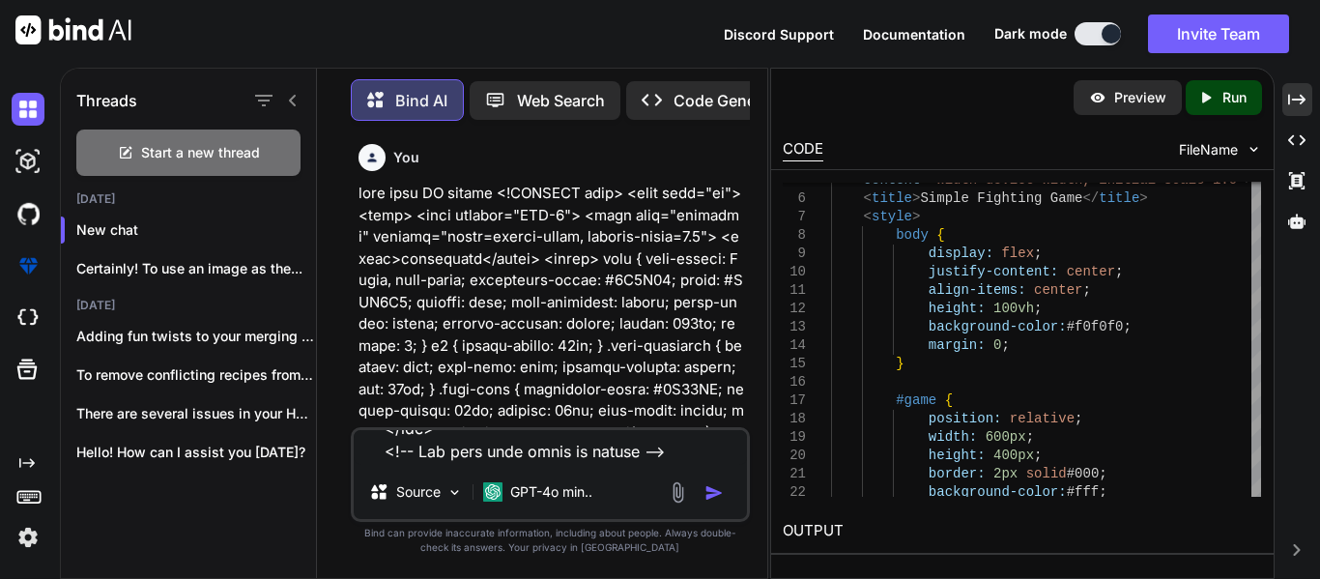
scroll to position [0, 0]
click at [711, 485] on img "button" at bounding box center [714, 492] width 19 height 19
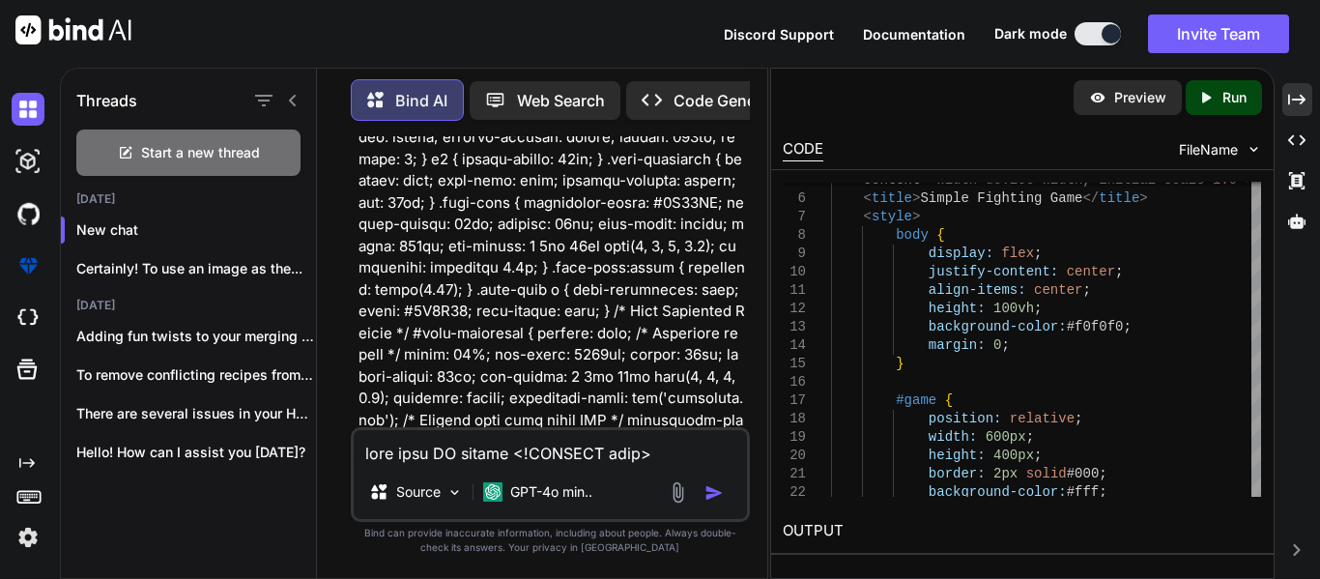
scroll to position [523, 0]
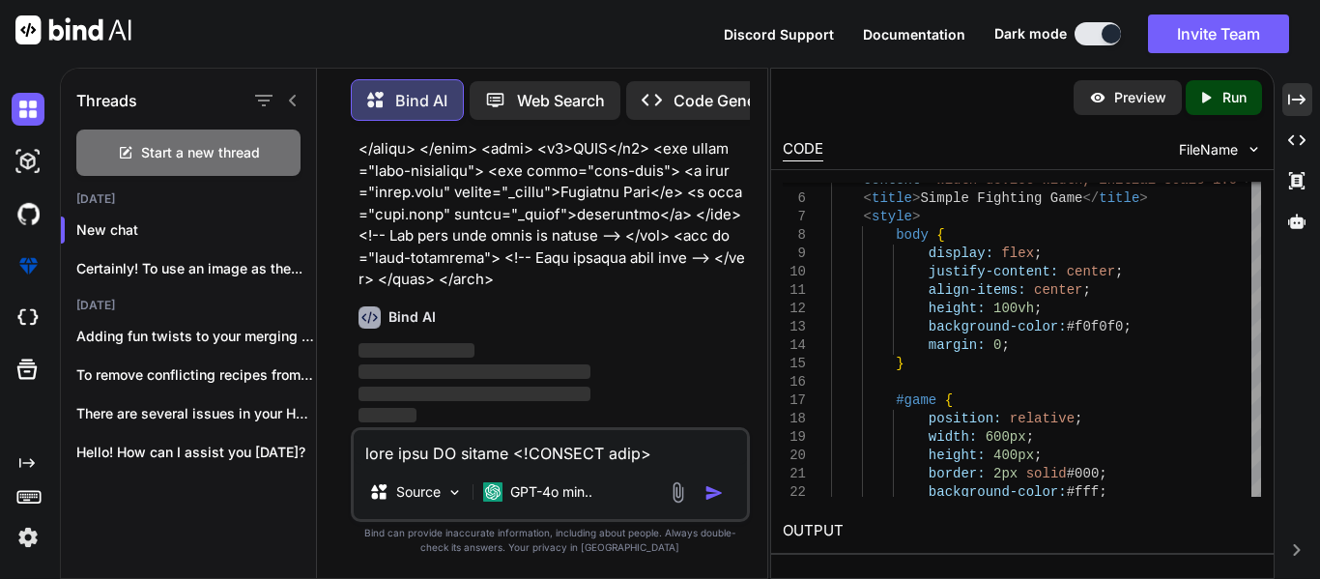
click at [514, 291] on div "Bind AI ‌ ‌ ‌ ‌" at bounding box center [553, 359] width 388 height 136
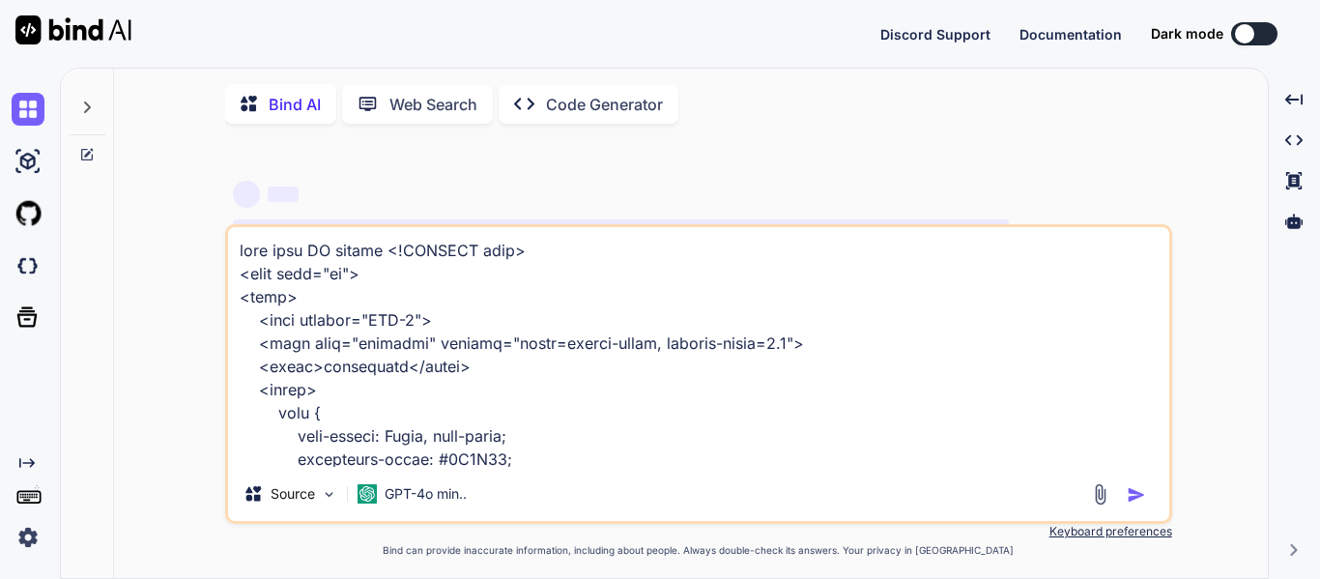
click at [1249, 32] on div at bounding box center [1244, 33] width 19 height 19
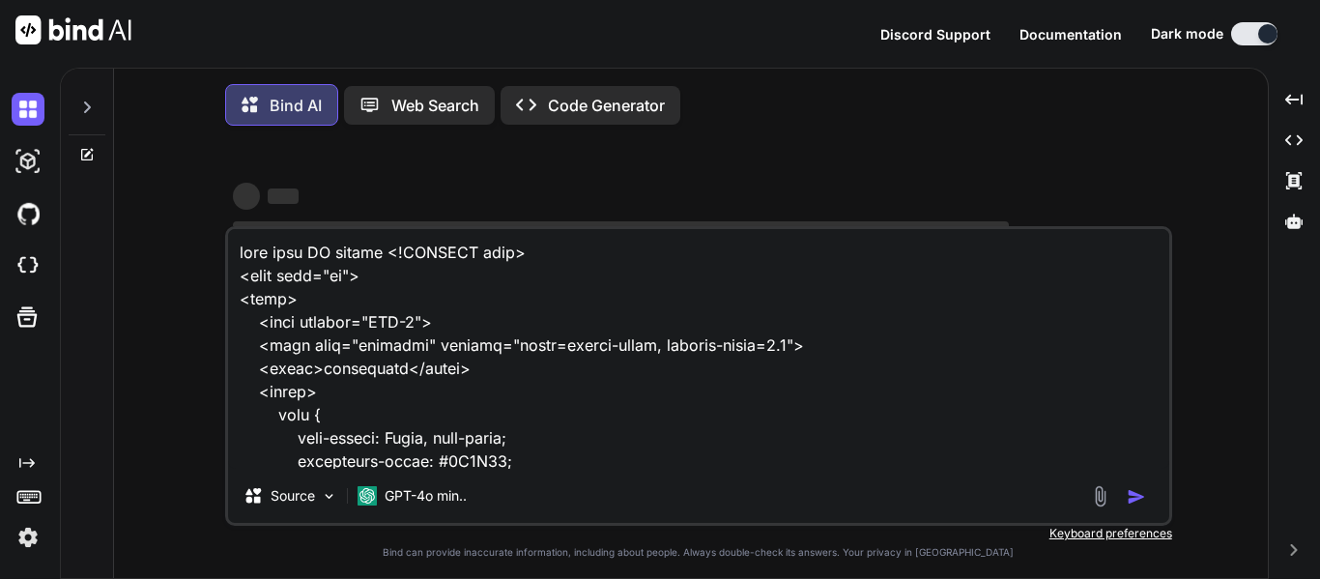
type textarea "x"
